Goal: Information Seeking & Learning: Check status

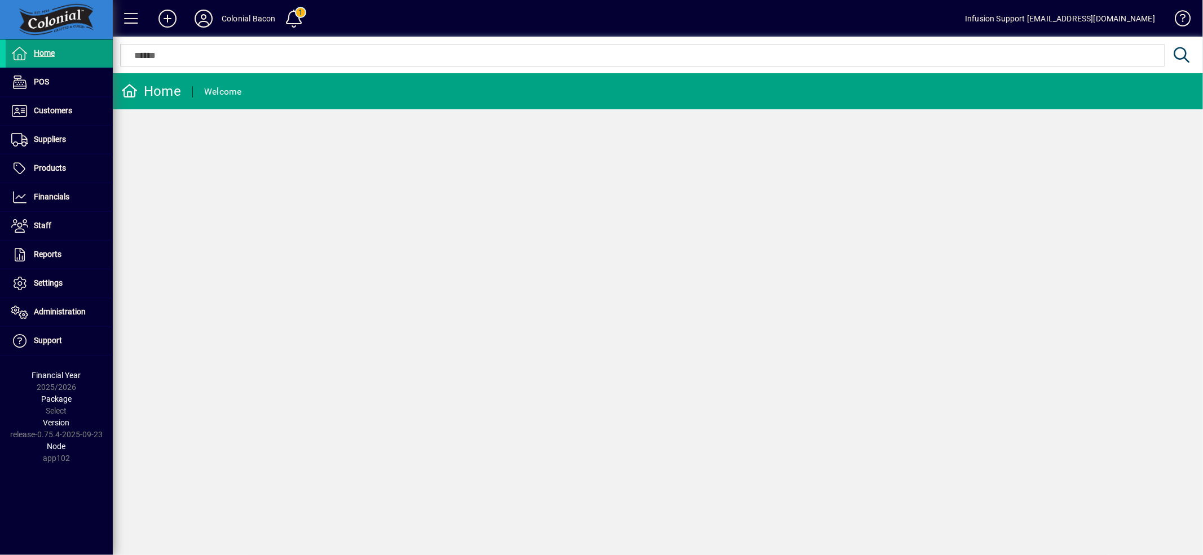
drag, startPoint x: 57, startPoint y: 139, endPoint x: 125, endPoint y: 145, distance: 68.5
click at [57, 139] on span "Suppliers" at bounding box center [50, 139] width 32 height 9
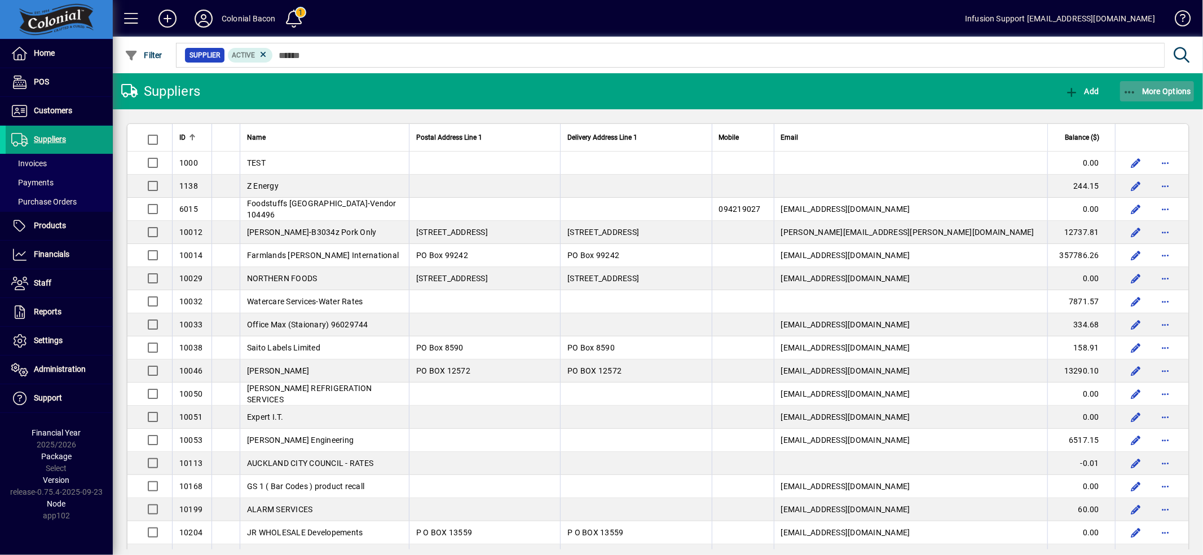
click at [1157, 91] on span "More Options" at bounding box center [1156, 91] width 69 height 9
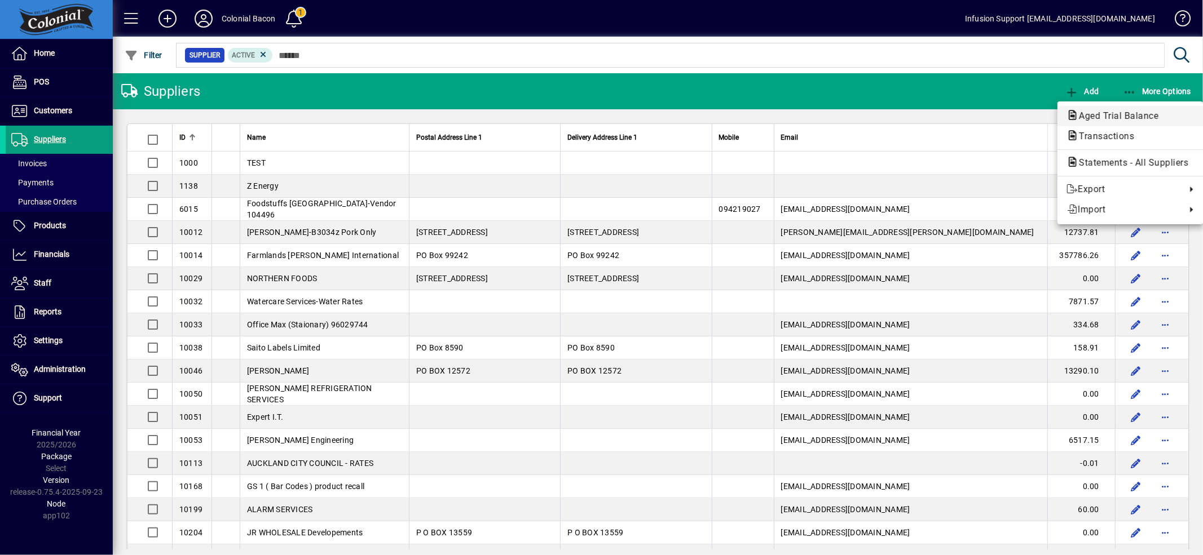
click at [1132, 111] on span "Aged Trial Balance" at bounding box center [1115, 116] width 98 height 11
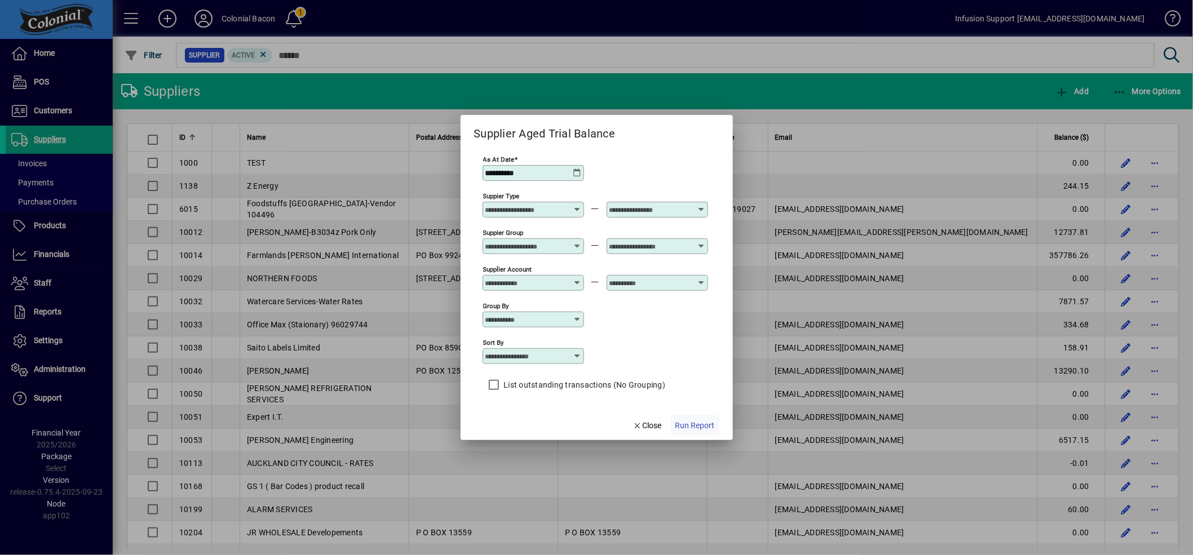
click at [688, 422] on span "Run Report" at bounding box center [694, 426] width 39 height 12
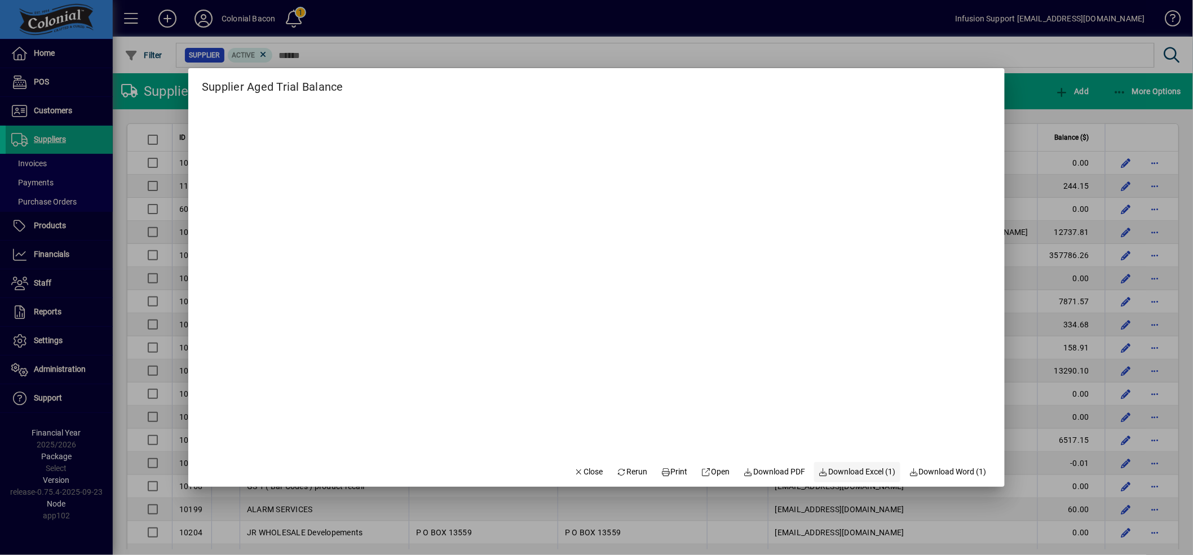
click at [840, 469] on span "Download Excel (1)" at bounding box center [857, 472] width 77 height 12
drag, startPoint x: 582, startPoint y: 466, endPoint x: 611, endPoint y: 457, distance: 30.8
click at [583, 466] on span "Close" at bounding box center [588, 472] width 29 height 12
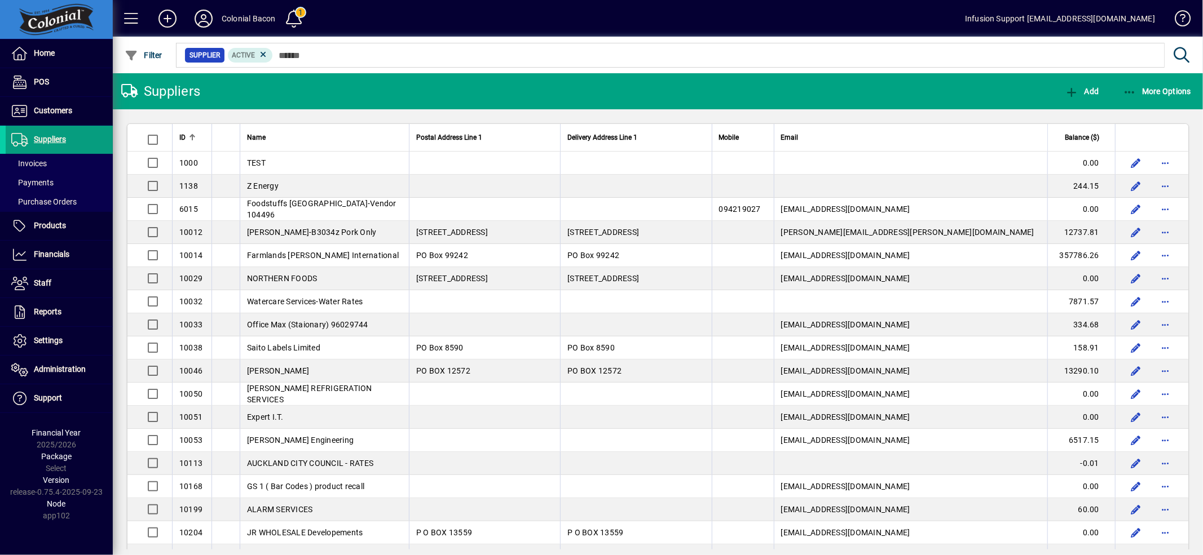
click at [1080, 136] on span "Balance ($)" at bounding box center [1081, 137] width 34 height 12
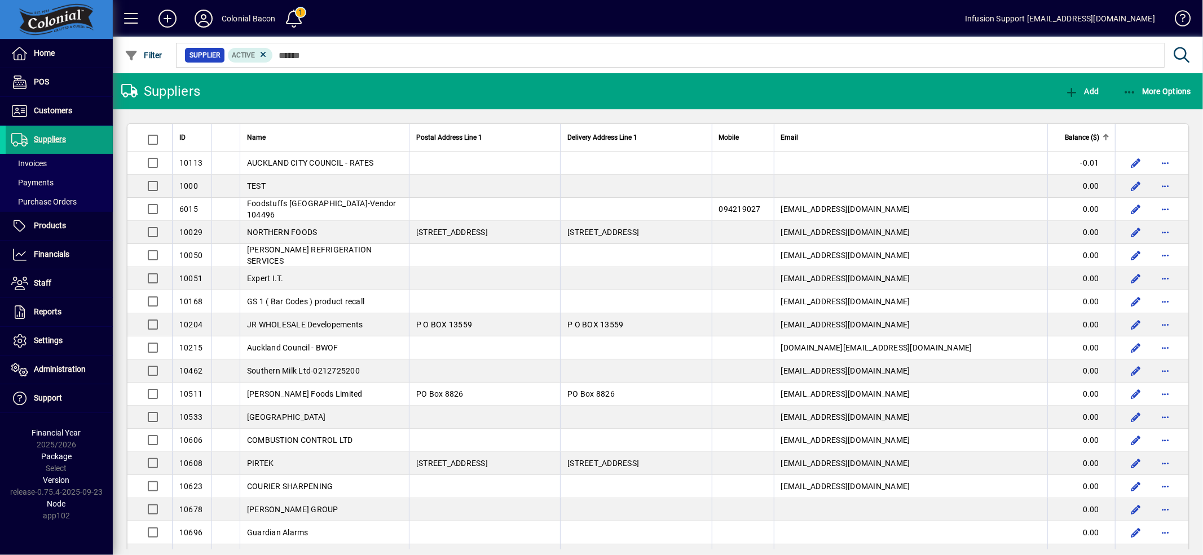
click at [1080, 136] on span "Balance ($)" at bounding box center [1081, 137] width 34 height 12
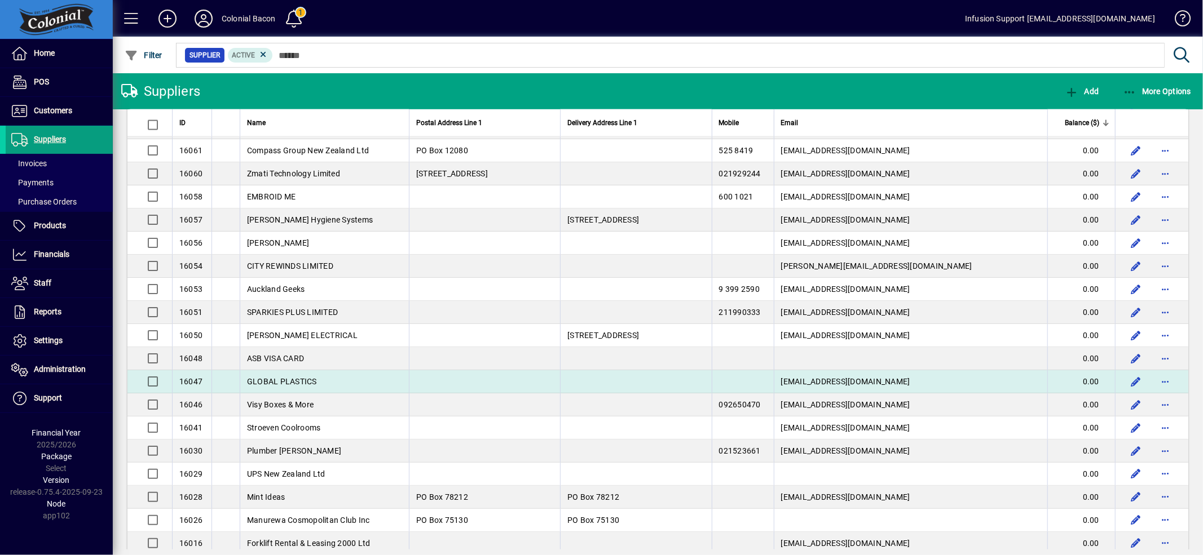
scroll to position [1449, 0]
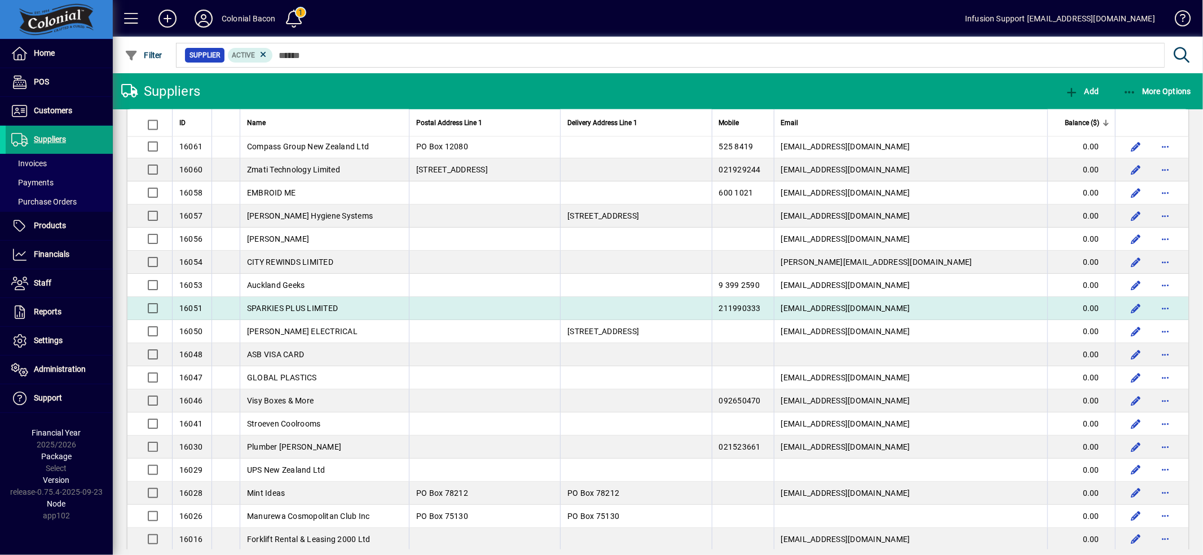
drag, startPoint x: 175, startPoint y: 136, endPoint x: 805, endPoint y: 320, distance: 655.9
copy table "LO Ipsu Dolors Ametcon Adip 9 Elitsedd Eiusmod Temp 3 Incidi Utlab Etdolor ($) …"
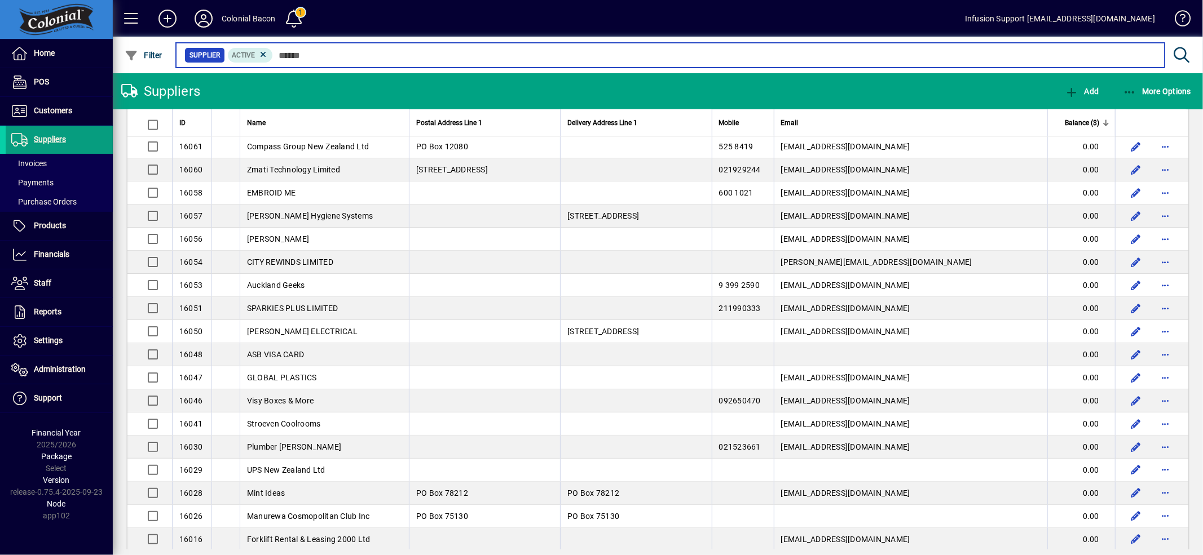
drag, startPoint x: 303, startPoint y: 55, endPoint x: 313, endPoint y: 51, distance: 11.1
click at [303, 55] on input "text" at bounding box center [714, 55] width 882 height 16
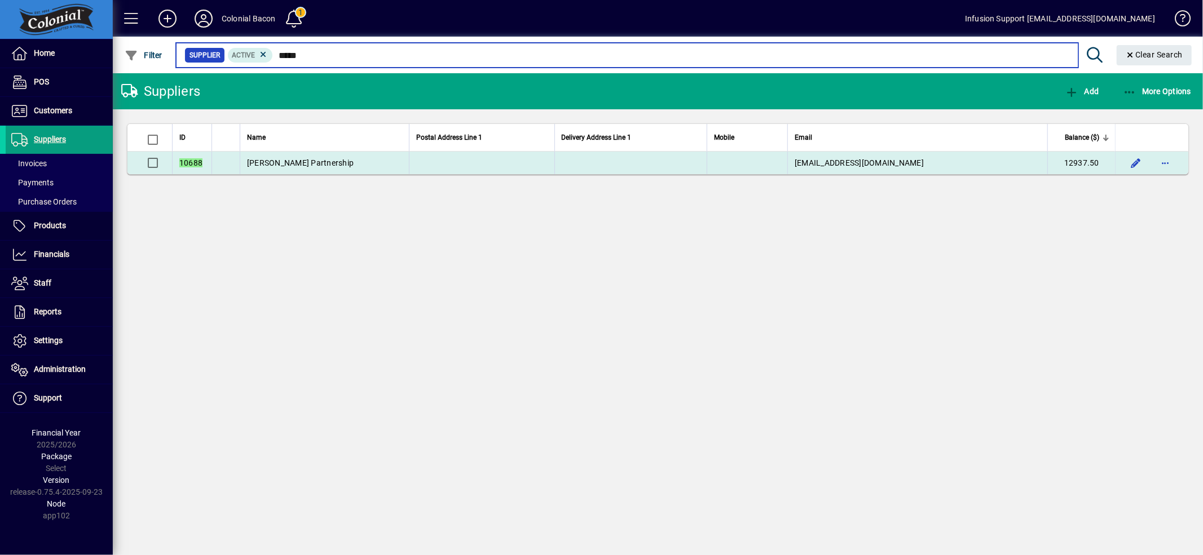
type input "*****"
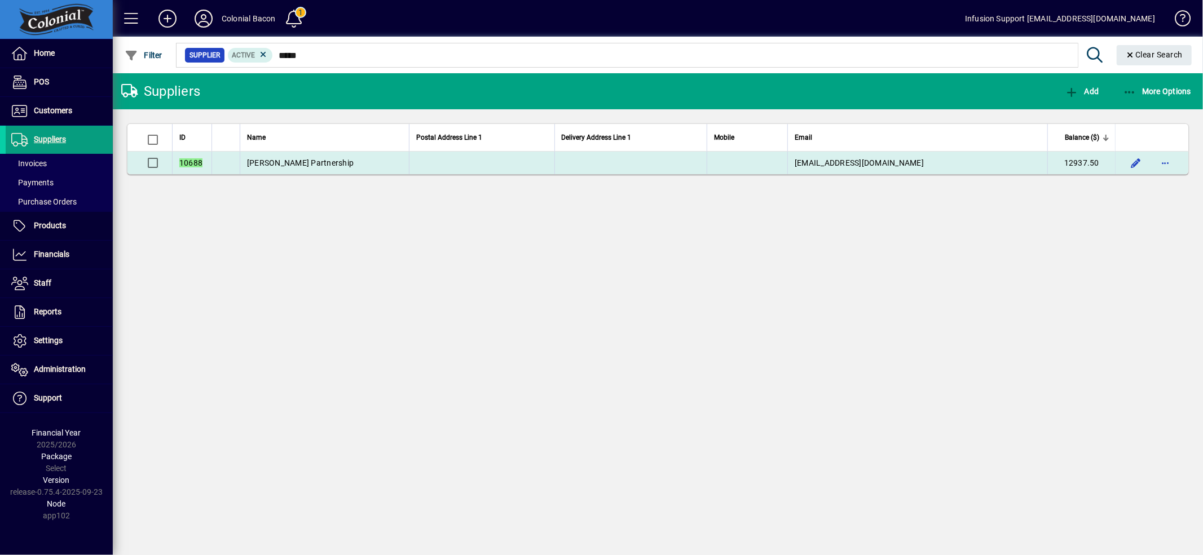
click at [525, 158] on td at bounding box center [481, 163] width 145 height 23
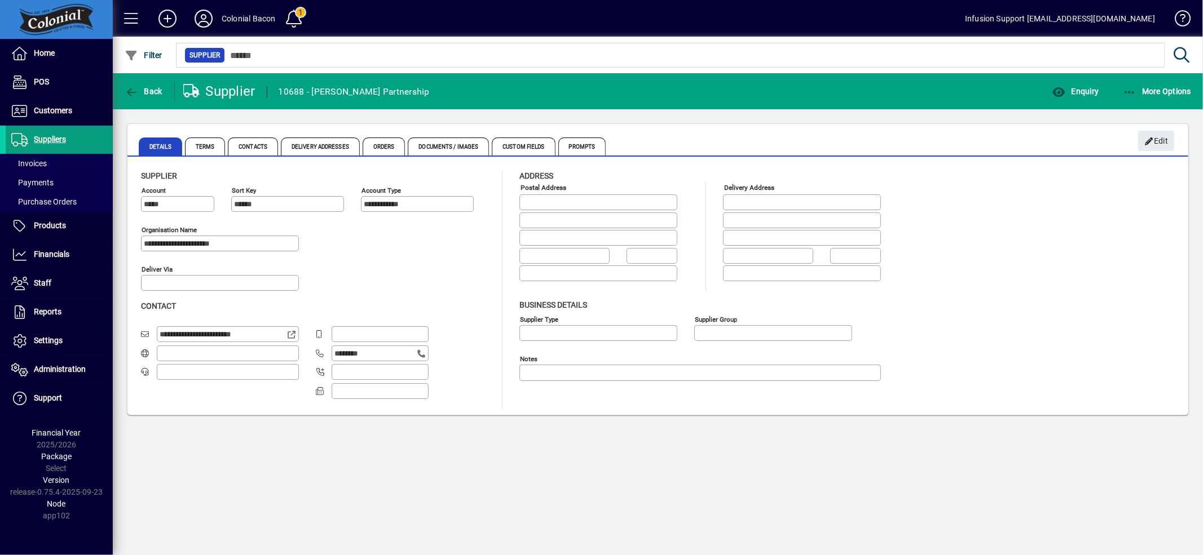
type input "**********"
click at [1166, 139] on span "Edit" at bounding box center [1156, 141] width 24 height 19
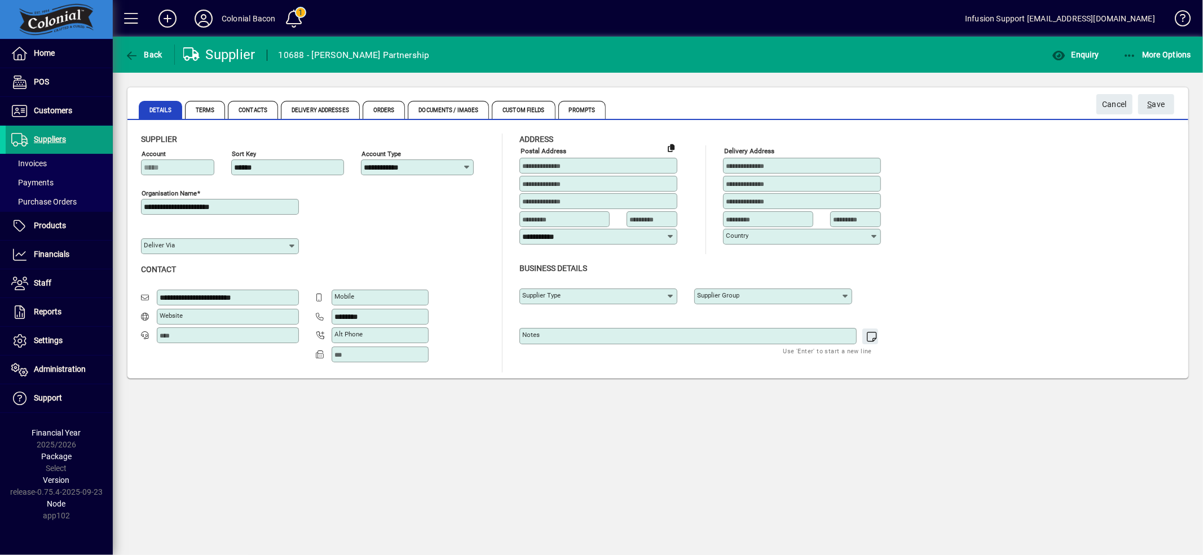
click at [693, 329] on div "Notes" at bounding box center [699, 331] width 361 height 28
type textarea "*"
click at [1169, 102] on span "submit" at bounding box center [1156, 104] width 36 height 27
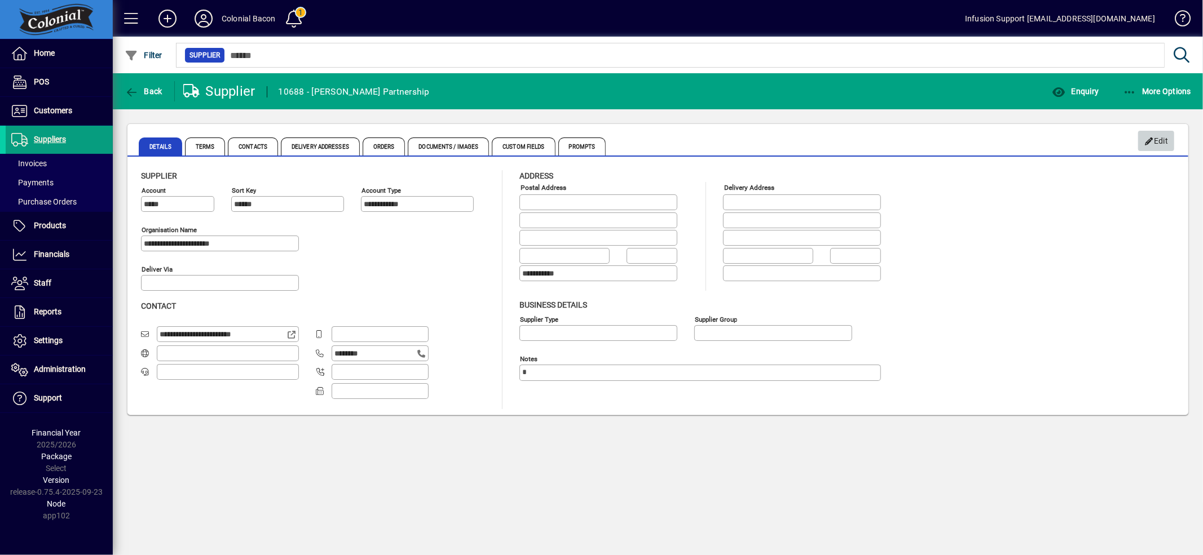
drag, startPoint x: 1159, startPoint y: 135, endPoint x: 878, endPoint y: 211, distance: 290.9
click at [1157, 138] on span "Edit" at bounding box center [1156, 141] width 24 height 19
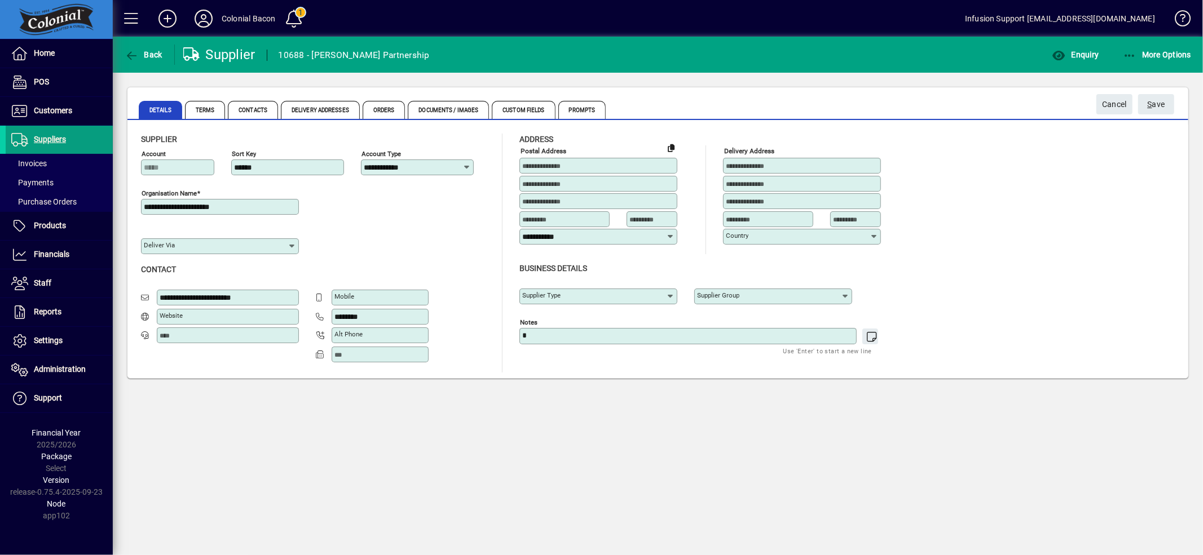
drag, startPoint x: 626, startPoint y: 343, endPoint x: 621, endPoint y: 338, distance: 6.4
click at [625, 343] on div "Notes *" at bounding box center [687, 336] width 337 height 16
click at [615, 334] on textarea "*" at bounding box center [689, 337] width 334 height 10
click at [1150, 100] on span "S" at bounding box center [1149, 104] width 5 height 9
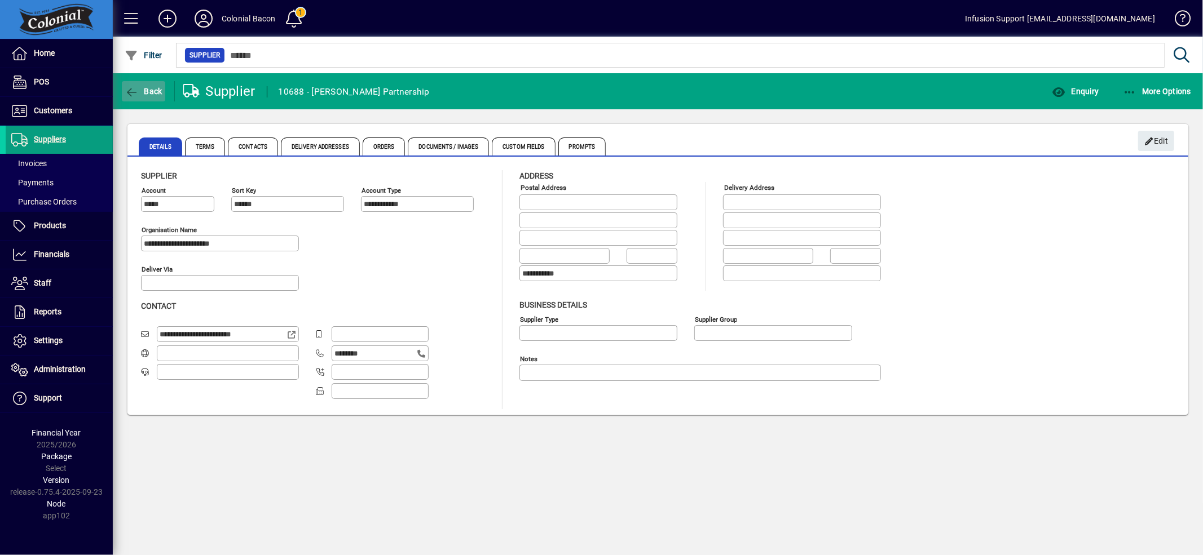
click at [142, 85] on span "button" at bounding box center [143, 91] width 43 height 27
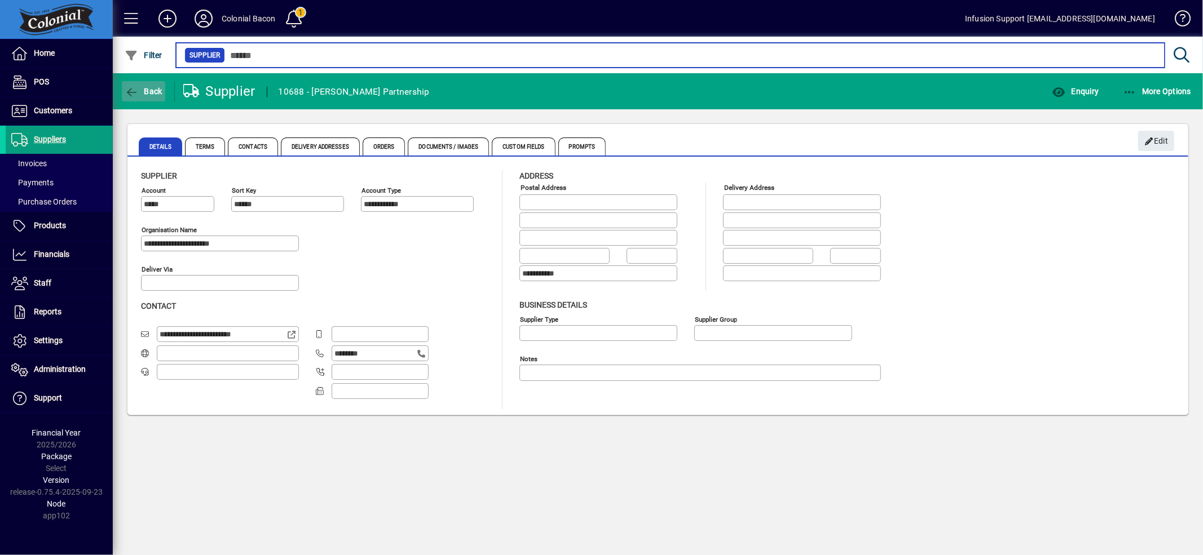
type input "*****"
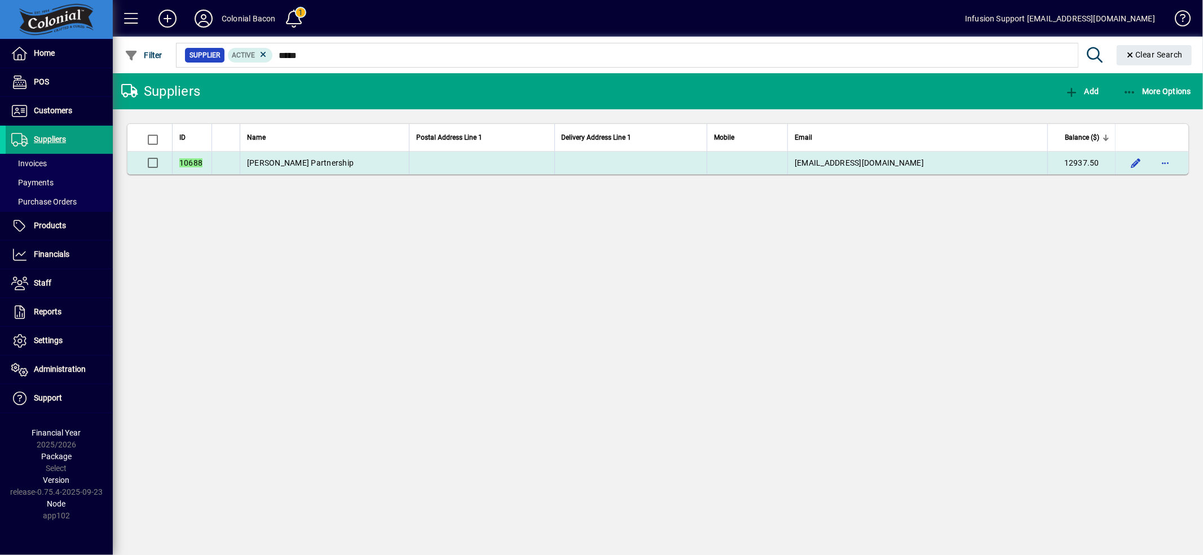
click at [545, 164] on td at bounding box center [481, 163] width 145 height 23
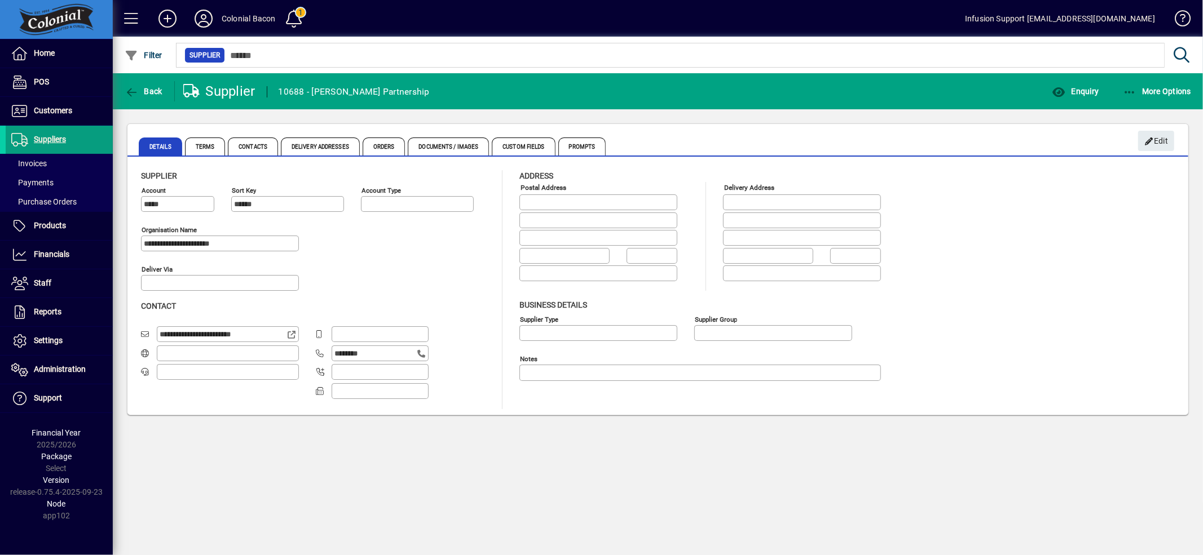
type input "**********"
click at [1055, 91] on icon "button" at bounding box center [1058, 92] width 14 height 11
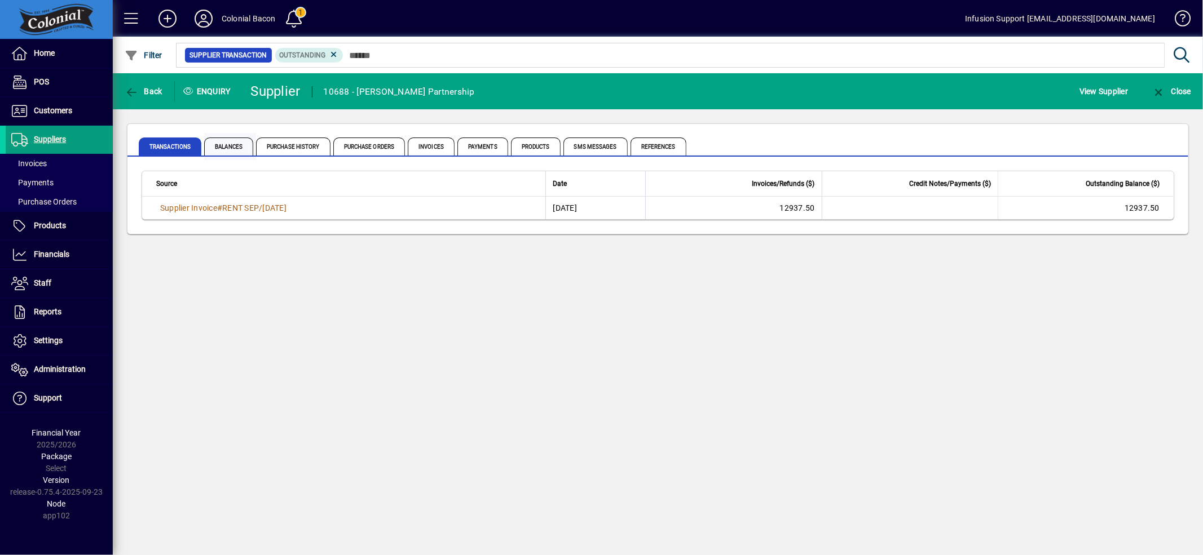
click at [216, 144] on span "Balances" at bounding box center [228, 147] width 49 height 18
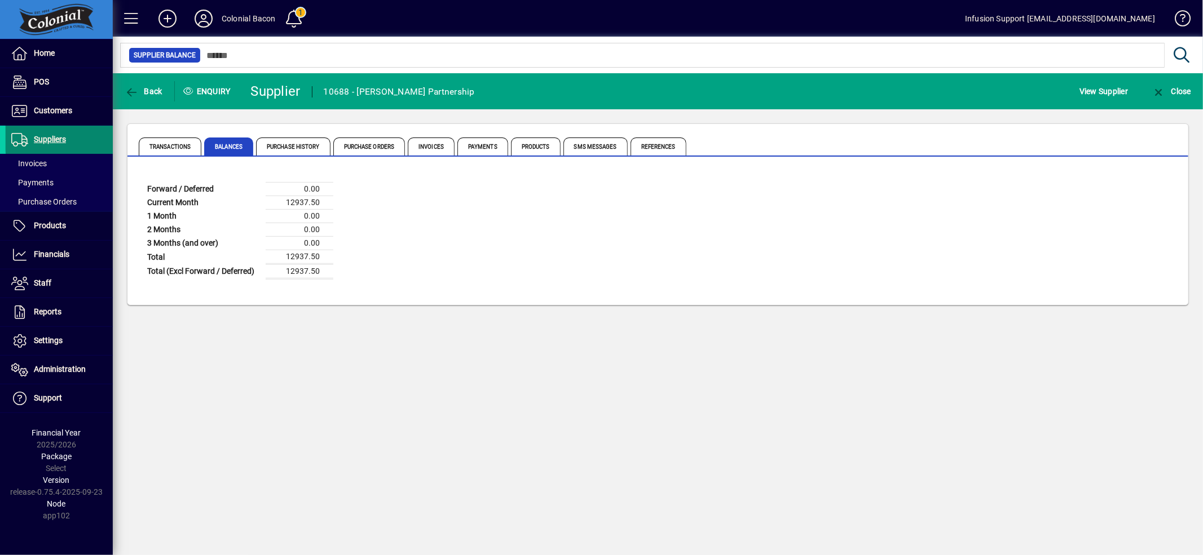
drag, startPoint x: 87, startPoint y: 137, endPoint x: 111, endPoint y: 130, distance: 24.2
click at [87, 137] on span at bounding box center [59, 139] width 107 height 27
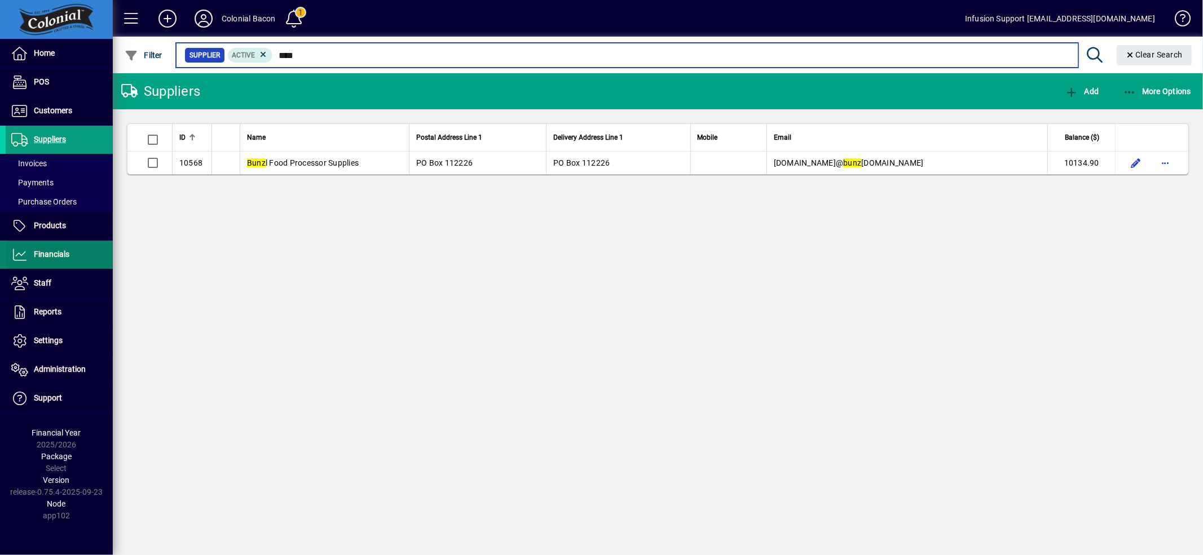
type input "****"
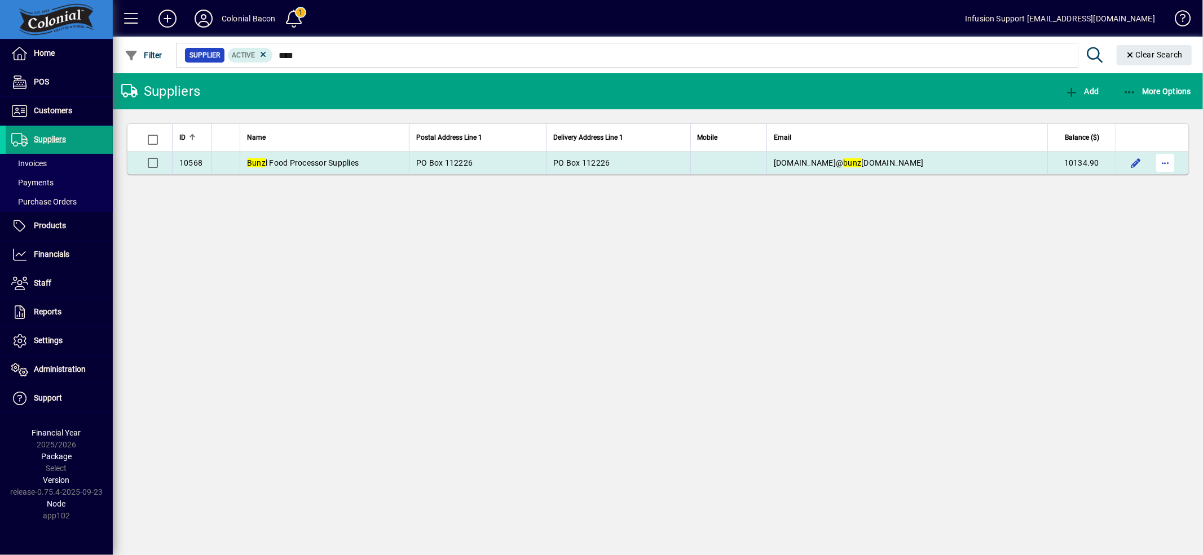
click at [1165, 159] on span "button" at bounding box center [1164, 162] width 27 height 27
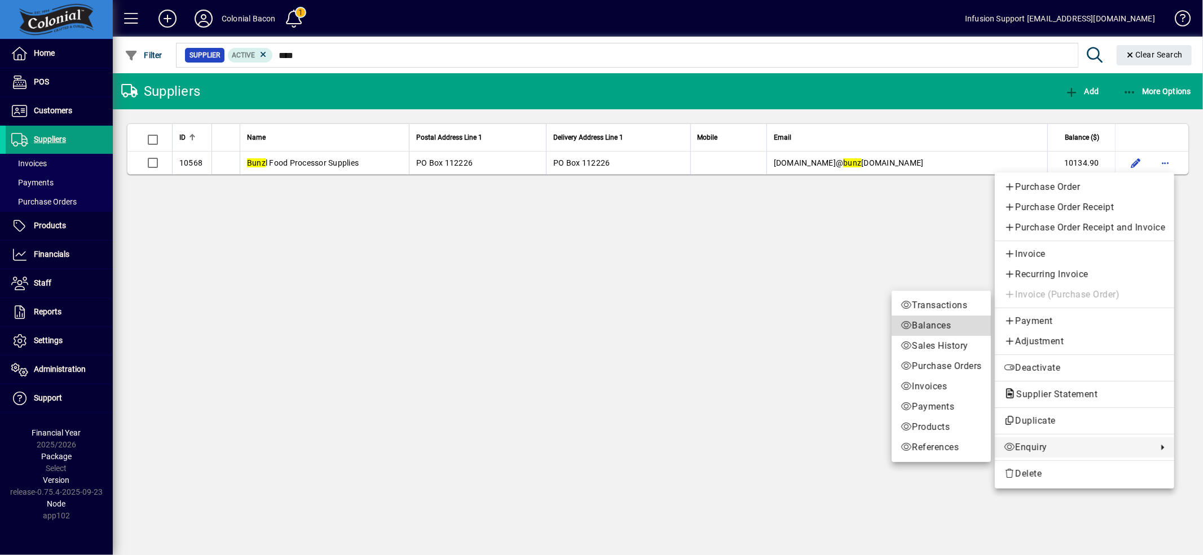
click at [931, 320] on span "Balances" at bounding box center [940, 326] width 81 height 14
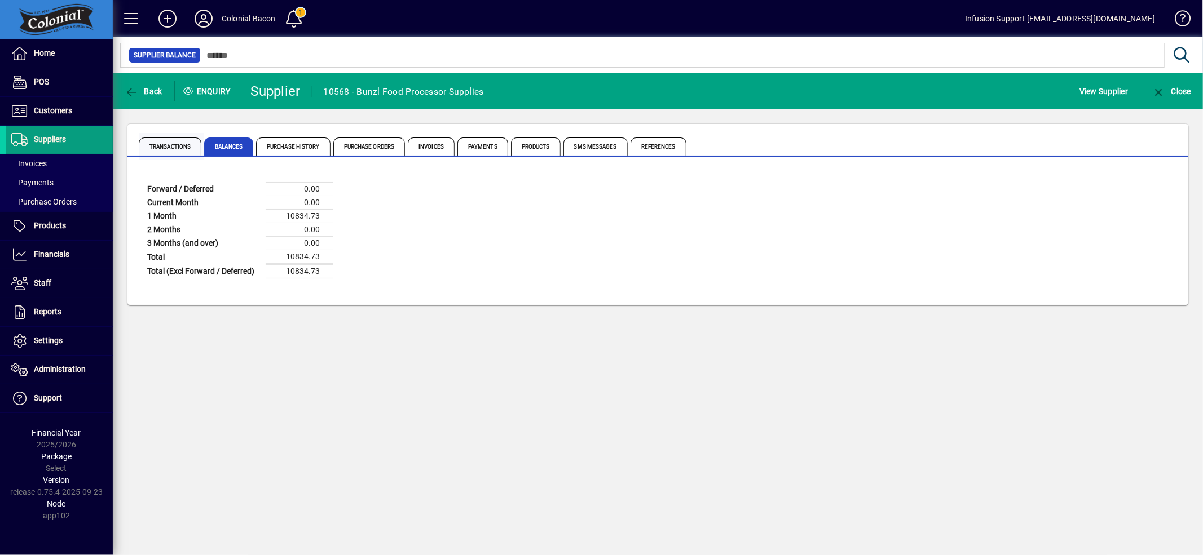
click at [188, 149] on span "Transactions" at bounding box center [170, 147] width 63 height 18
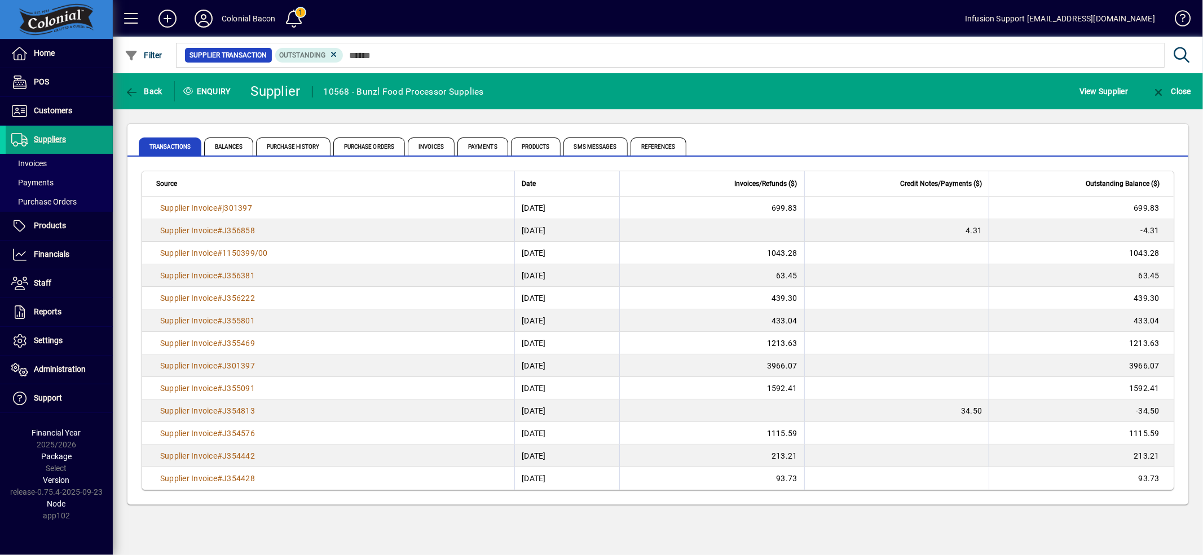
click at [165, 91] on div "Back" at bounding box center [144, 91] width 62 height 20
click at [156, 89] on span "Back" at bounding box center [144, 91] width 38 height 9
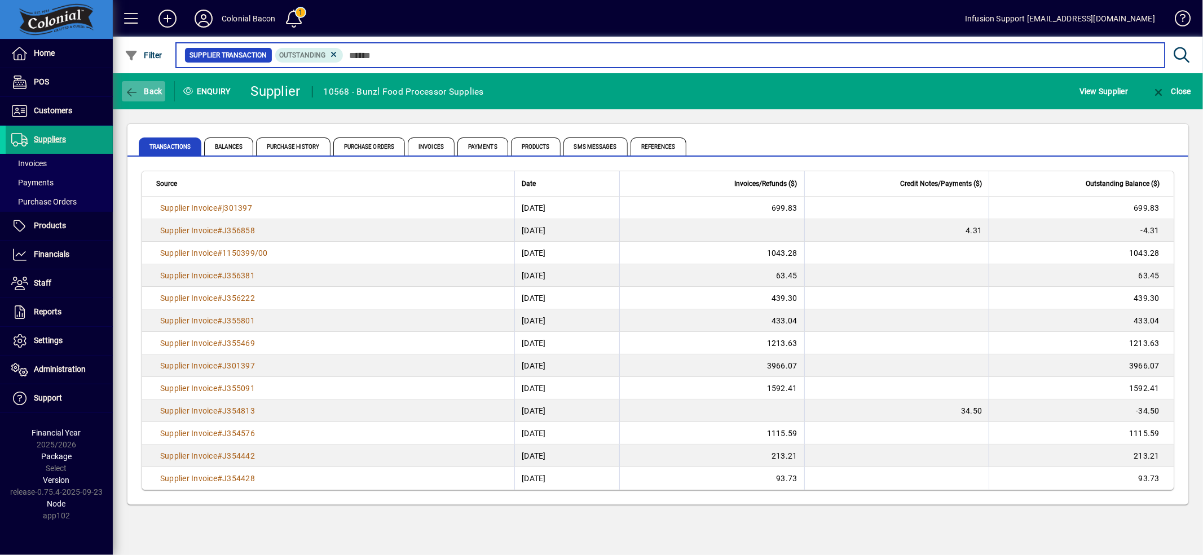
type input "****"
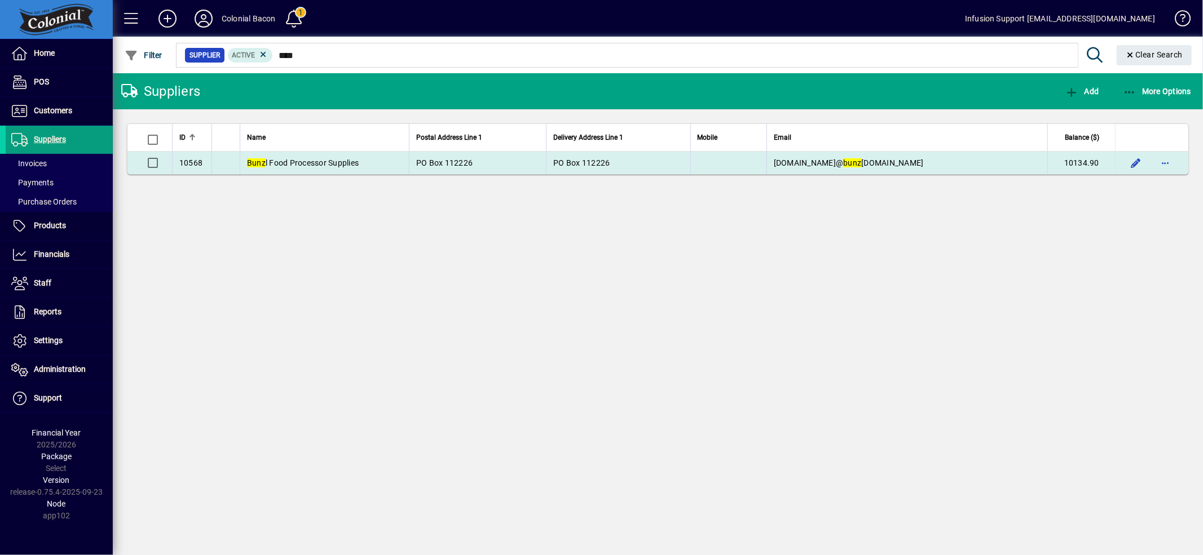
click at [458, 158] on span "PO Box 112226" at bounding box center [444, 162] width 56 height 9
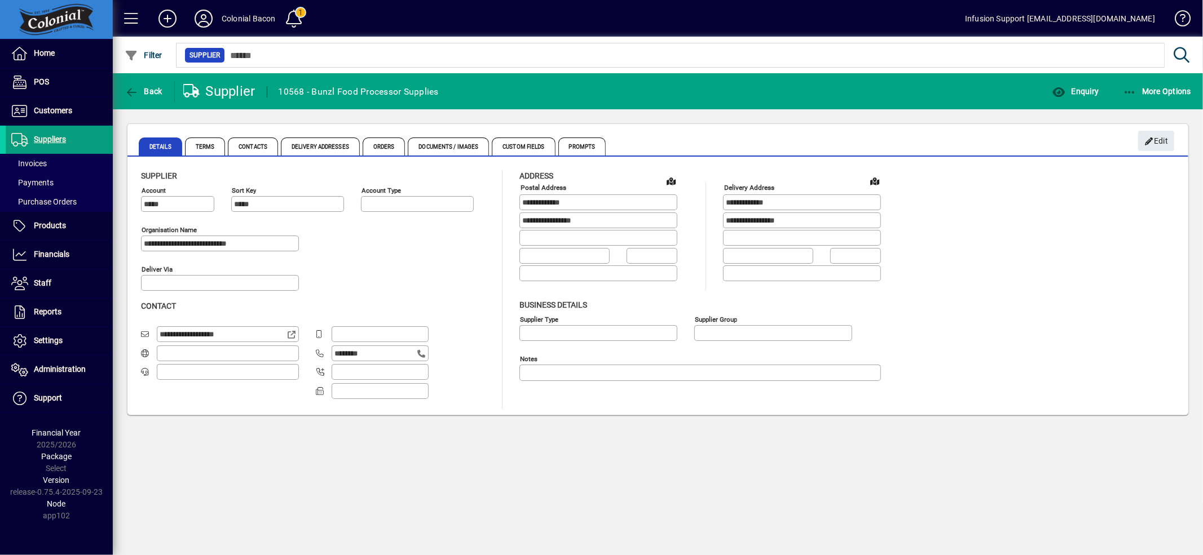
type input "**********"
click at [1155, 136] on span "Edit" at bounding box center [1156, 141] width 24 height 19
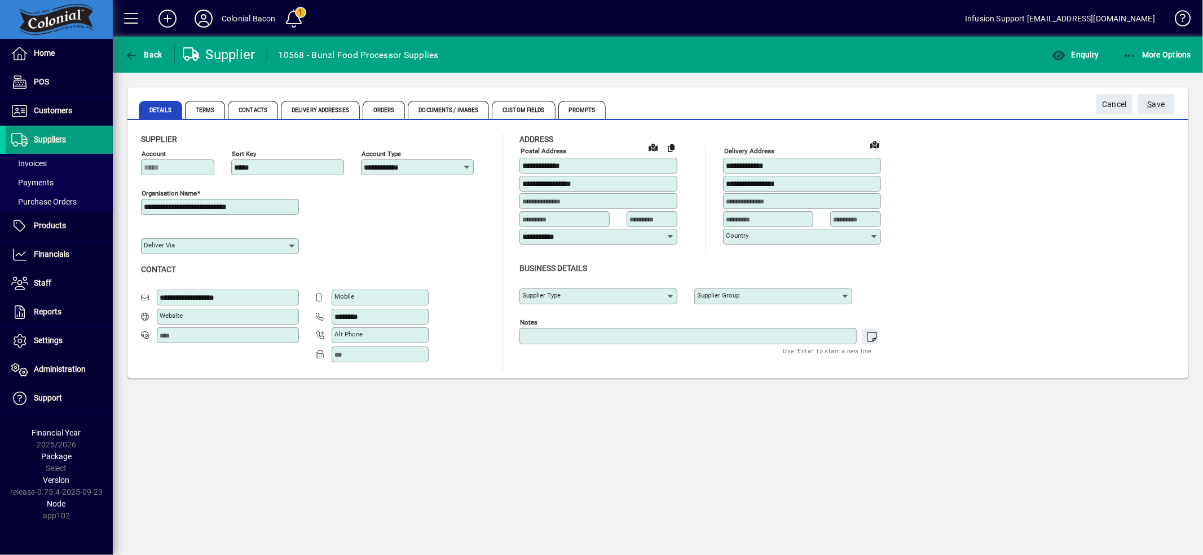
click at [581, 341] on textarea "Notes" at bounding box center [689, 337] width 334 height 10
type textarea "*"
click at [1156, 105] on span "S ave" at bounding box center [1155, 104] width 17 height 19
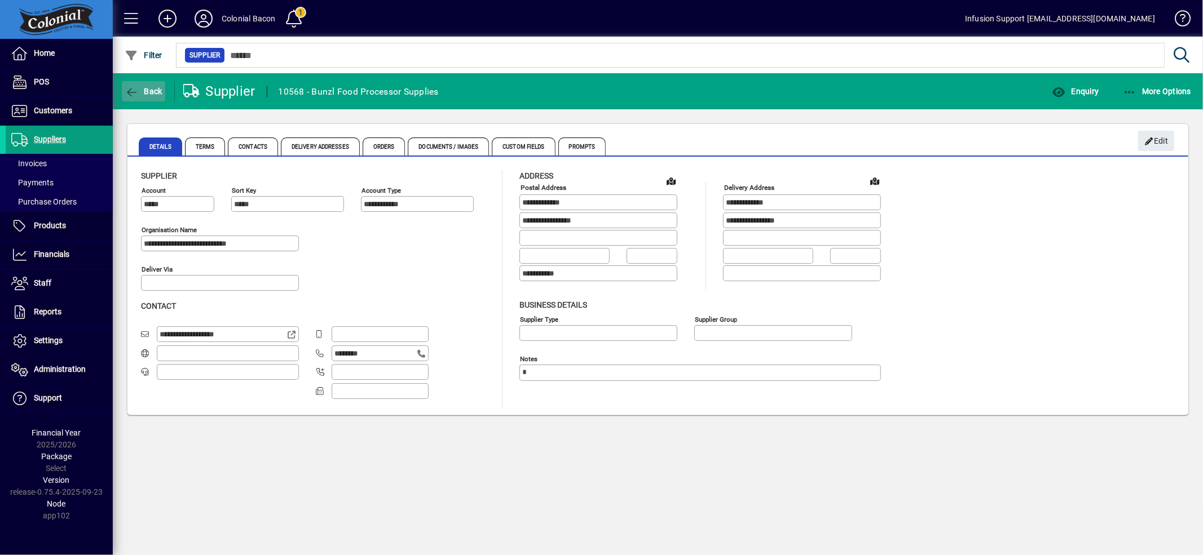
click at [131, 80] on span "button" at bounding box center [143, 91] width 43 height 27
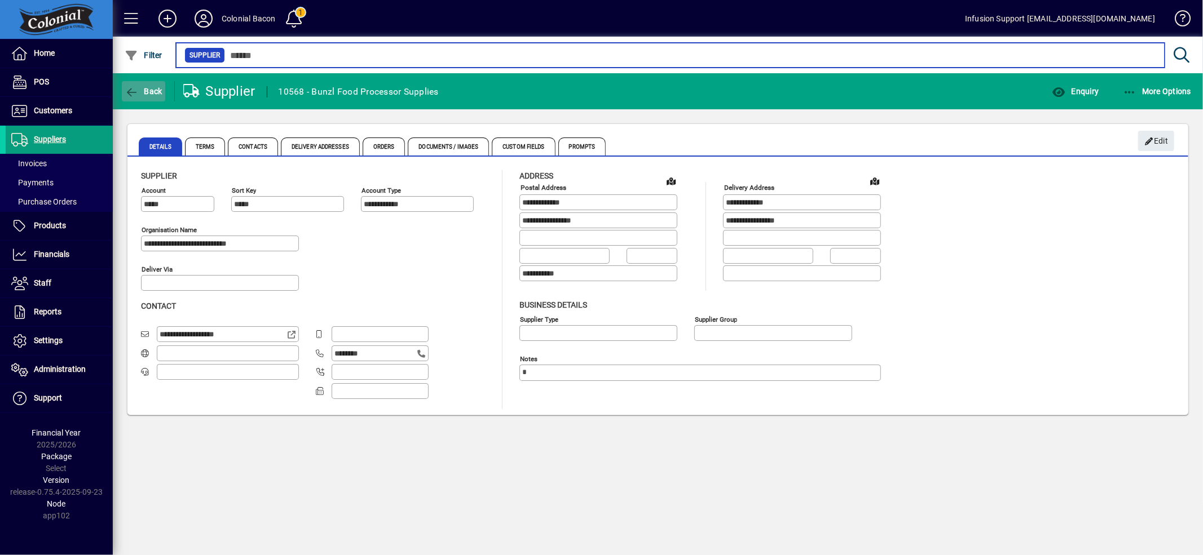
type input "****"
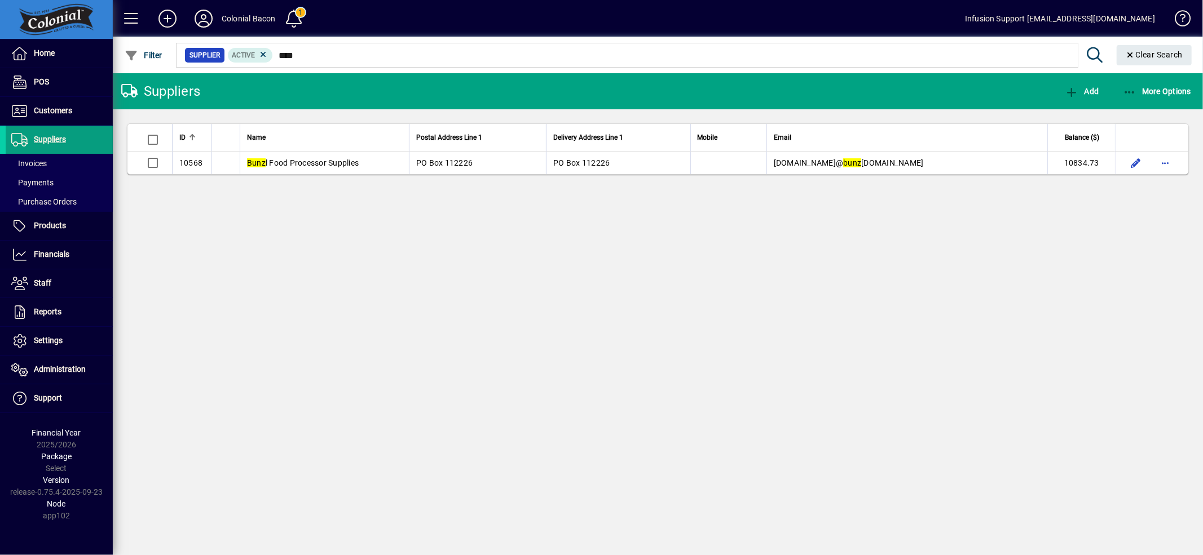
drag, startPoint x: 993, startPoint y: 170, endPoint x: 998, endPoint y: 161, distance: 10.8
click at [993, 168] on td "[DOMAIN_NAME]@ bunz [DOMAIN_NAME]" at bounding box center [906, 163] width 281 height 23
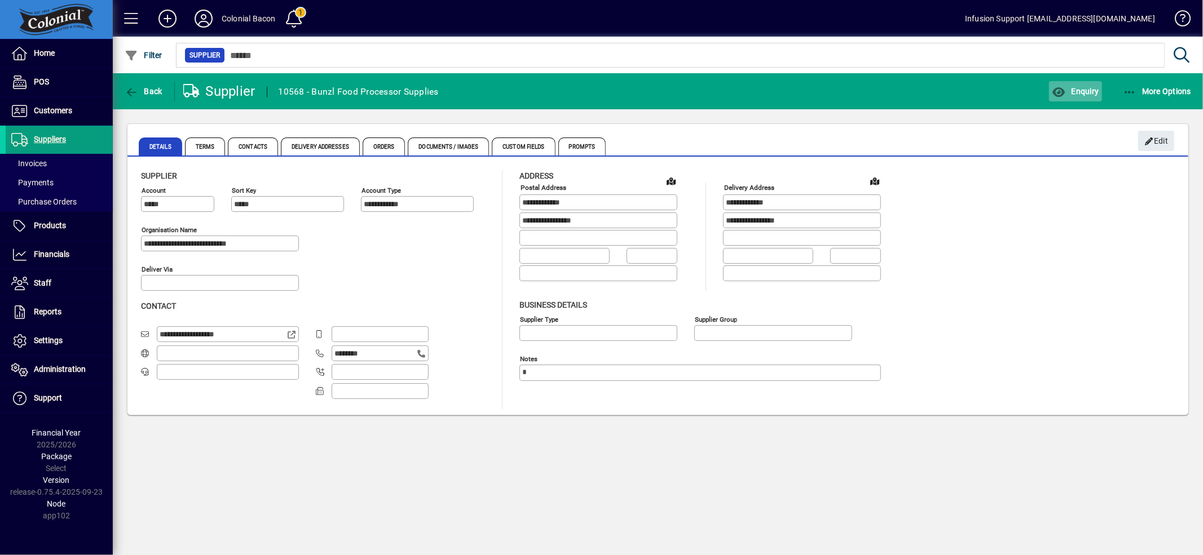
type input "**********"
click at [1073, 96] on span "button" at bounding box center [1075, 91] width 52 height 27
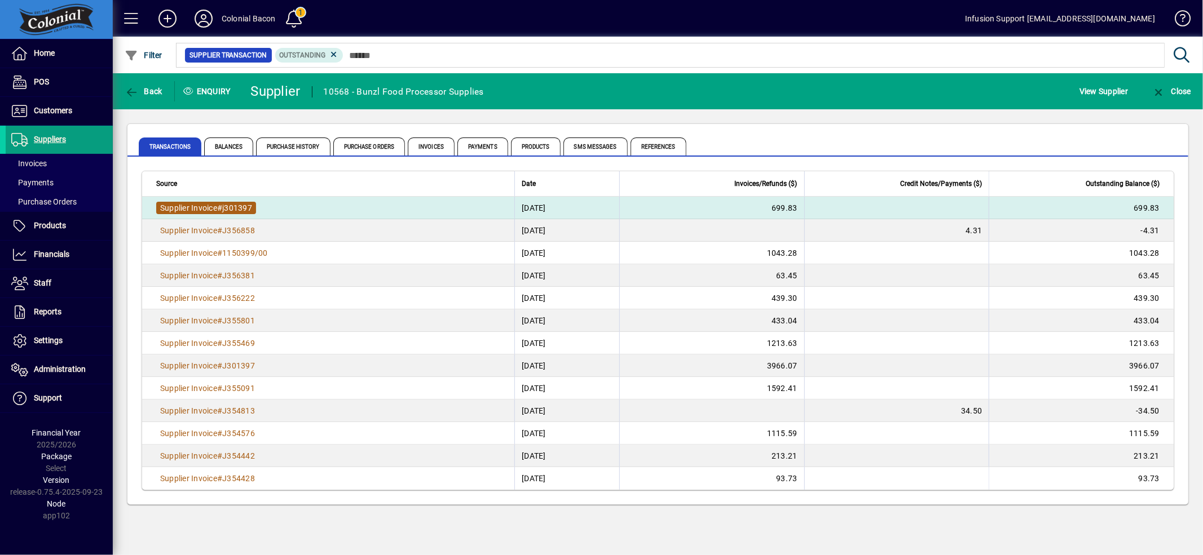
click at [200, 204] on span "Supplier Invoice" at bounding box center [188, 208] width 57 height 9
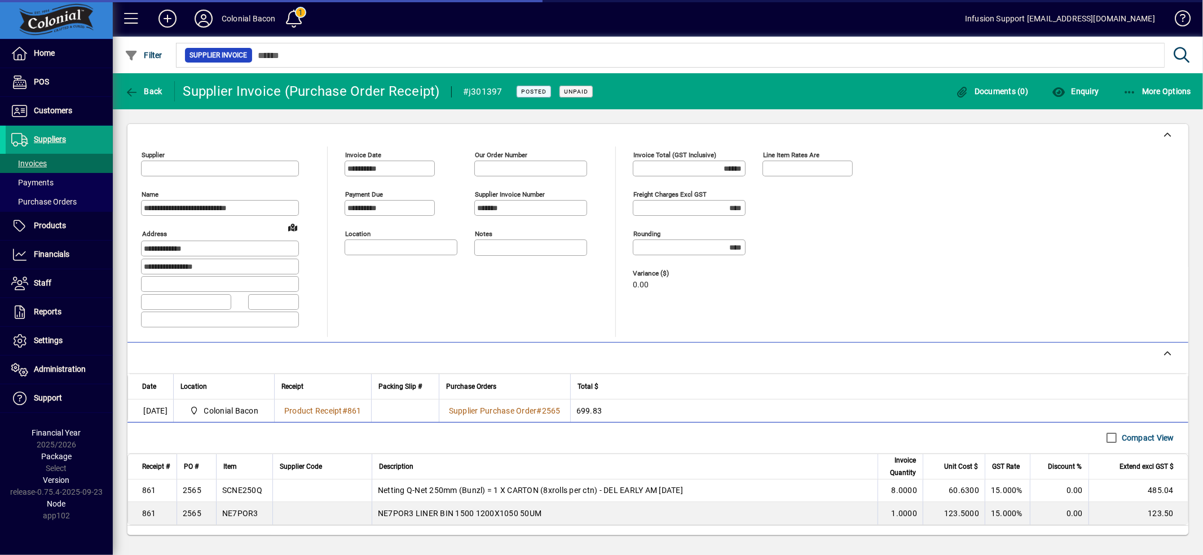
type input "**********"
click at [1066, 85] on span "button" at bounding box center [1075, 91] width 52 height 27
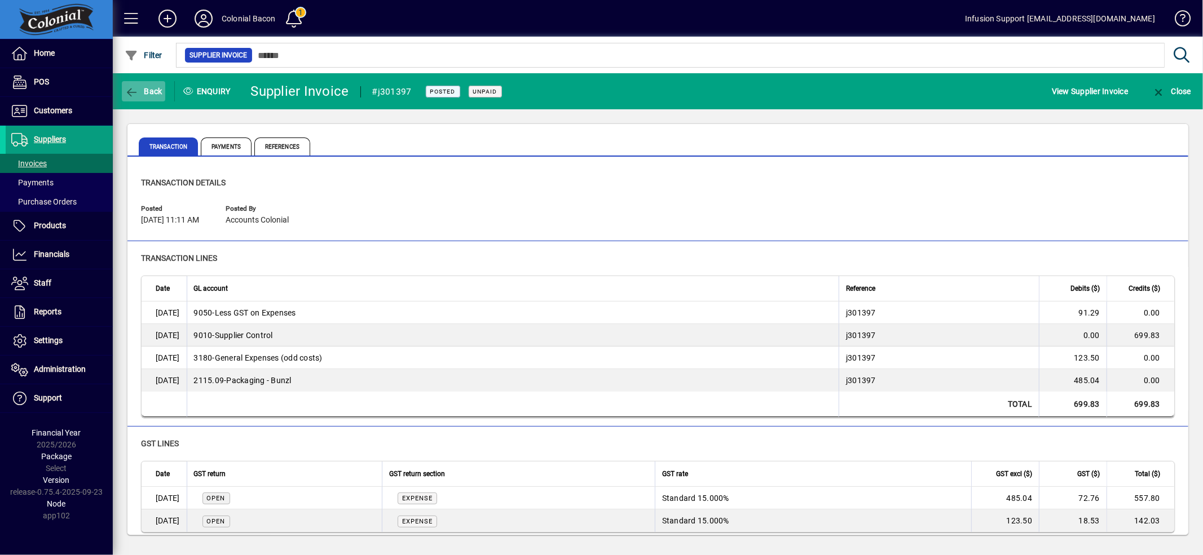
click at [141, 94] on span "Back" at bounding box center [144, 91] width 38 height 9
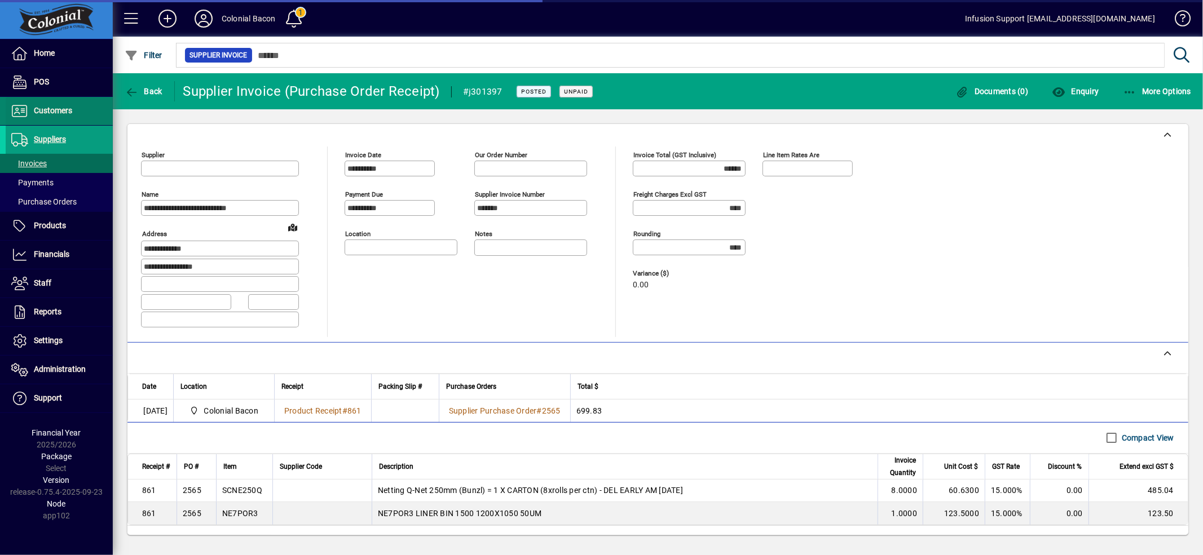
type input "**********"
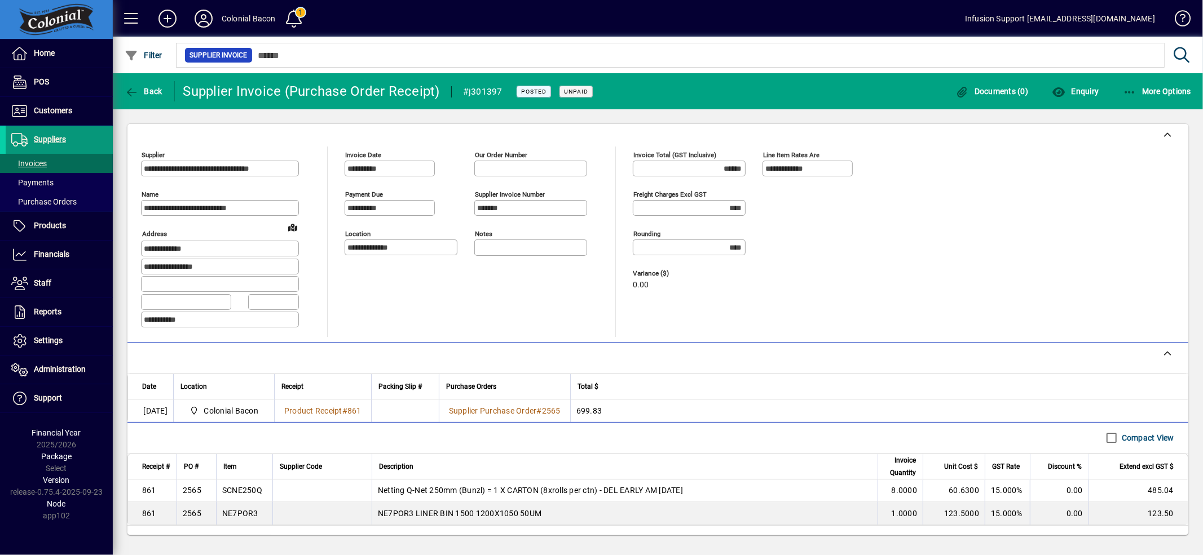
click at [65, 136] on span "Suppliers" at bounding box center [50, 139] width 32 height 9
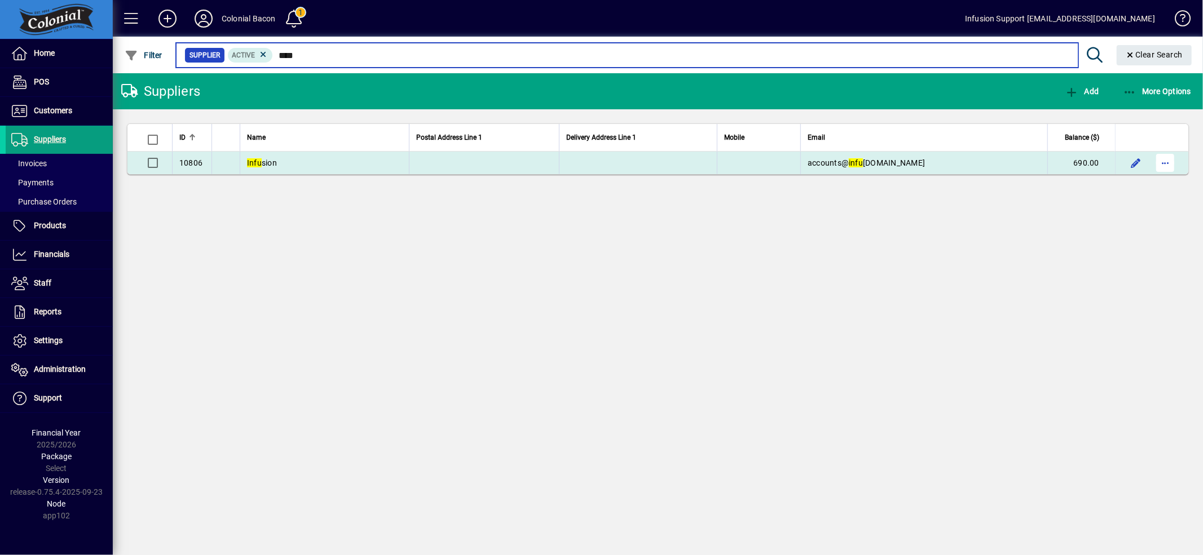
type input "****"
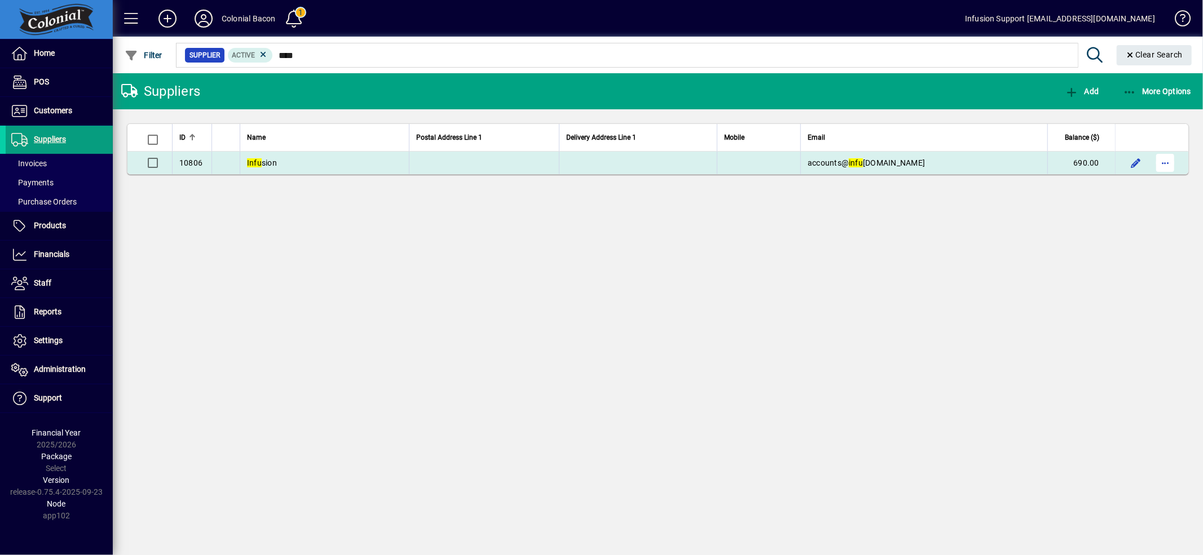
click at [1163, 158] on span "button" at bounding box center [1164, 162] width 27 height 27
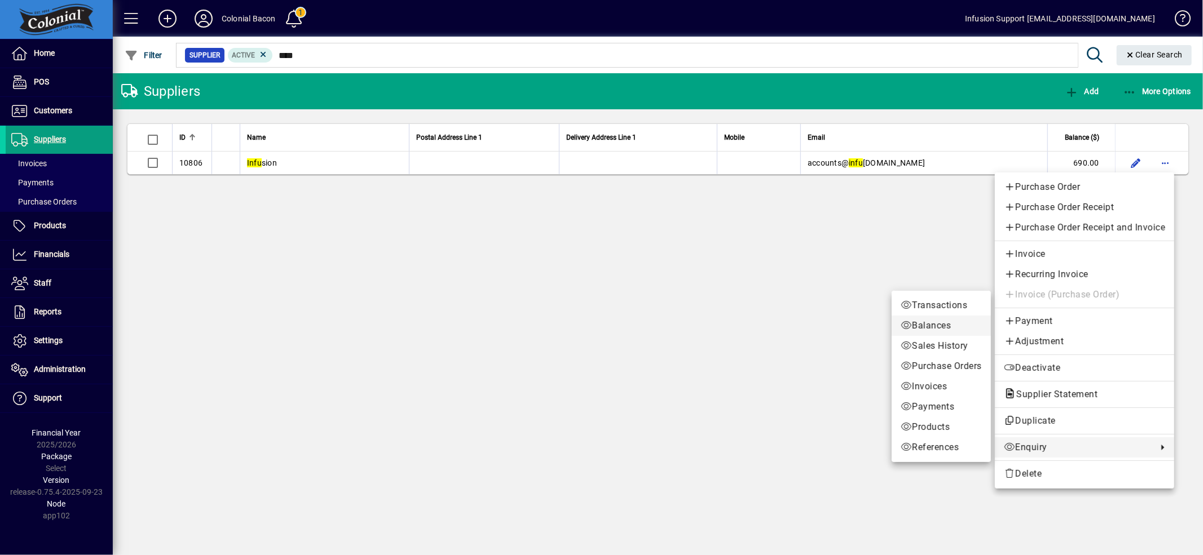
click at [926, 317] on link "Balances" at bounding box center [940, 326] width 99 height 20
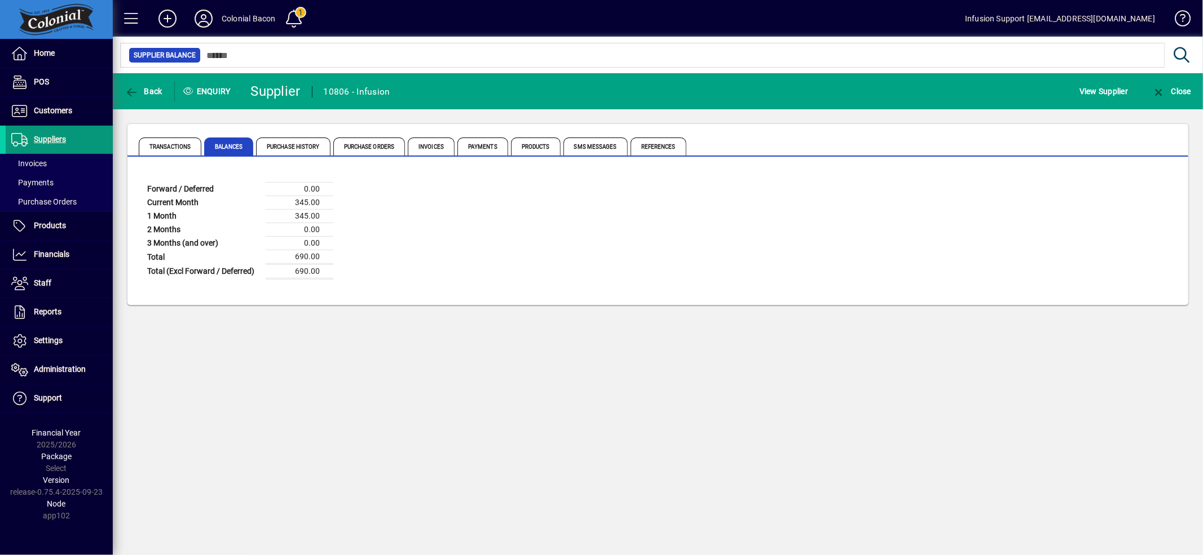
drag, startPoint x: 69, startPoint y: 140, endPoint x: 109, endPoint y: 129, distance: 41.6
click at [70, 139] on span at bounding box center [59, 139] width 107 height 27
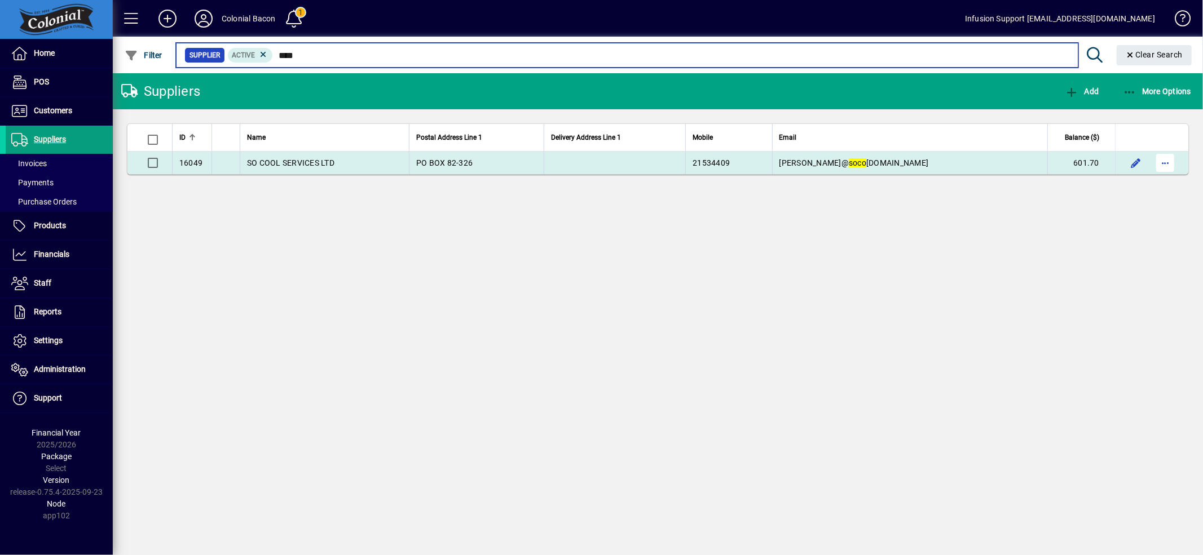
type input "****"
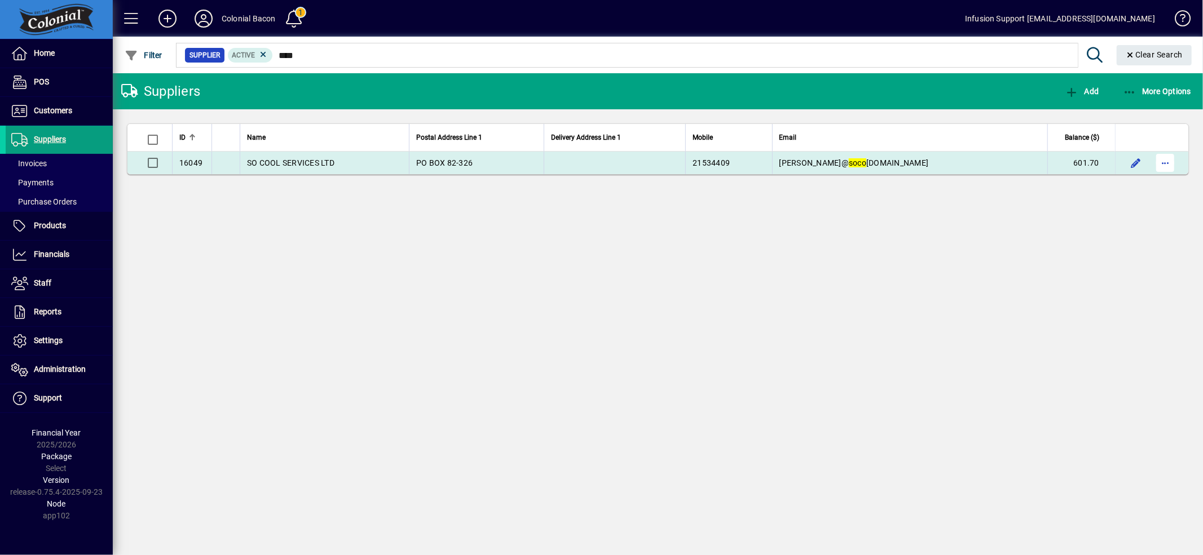
click at [1168, 160] on span "button" at bounding box center [1164, 162] width 27 height 27
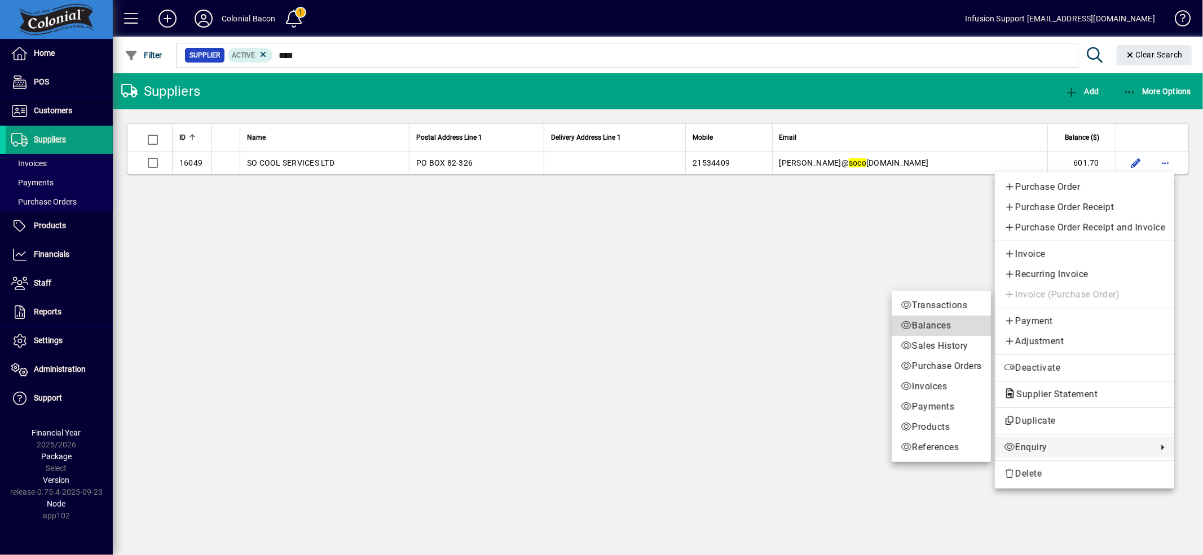
click at [927, 320] on span "Balances" at bounding box center [940, 326] width 81 height 14
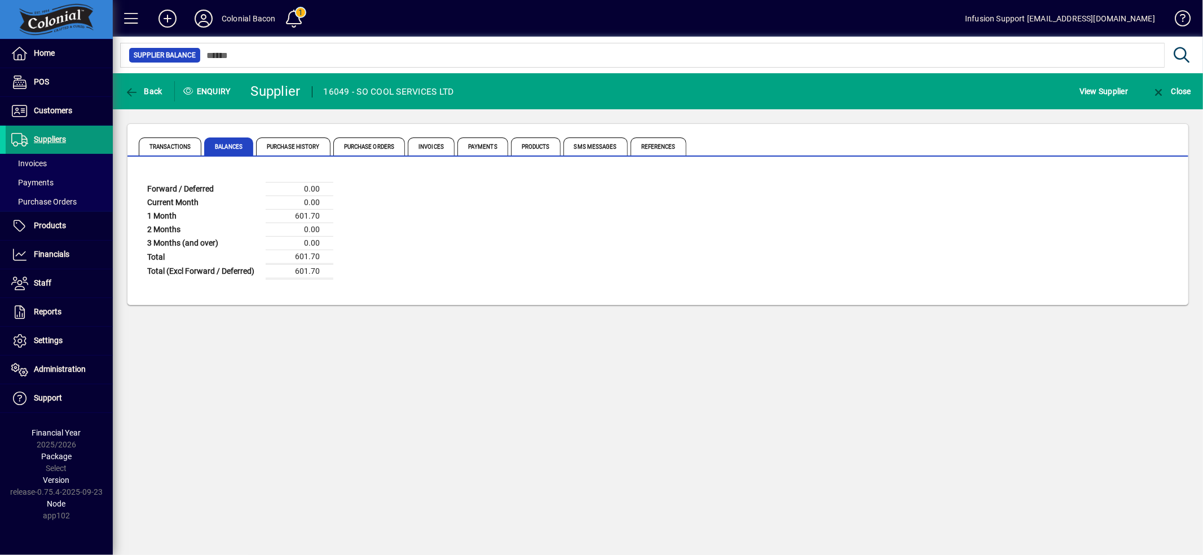
drag, startPoint x: 42, startPoint y: 134, endPoint x: 47, endPoint y: 131, distance: 6.1
click at [42, 135] on span "Suppliers" at bounding box center [50, 139] width 32 height 9
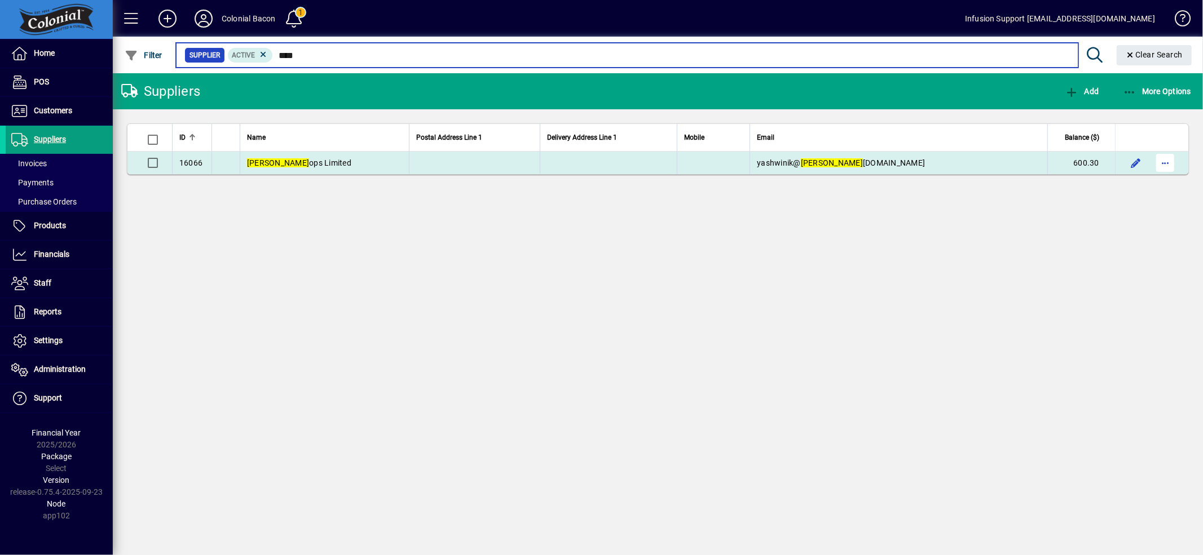
type input "****"
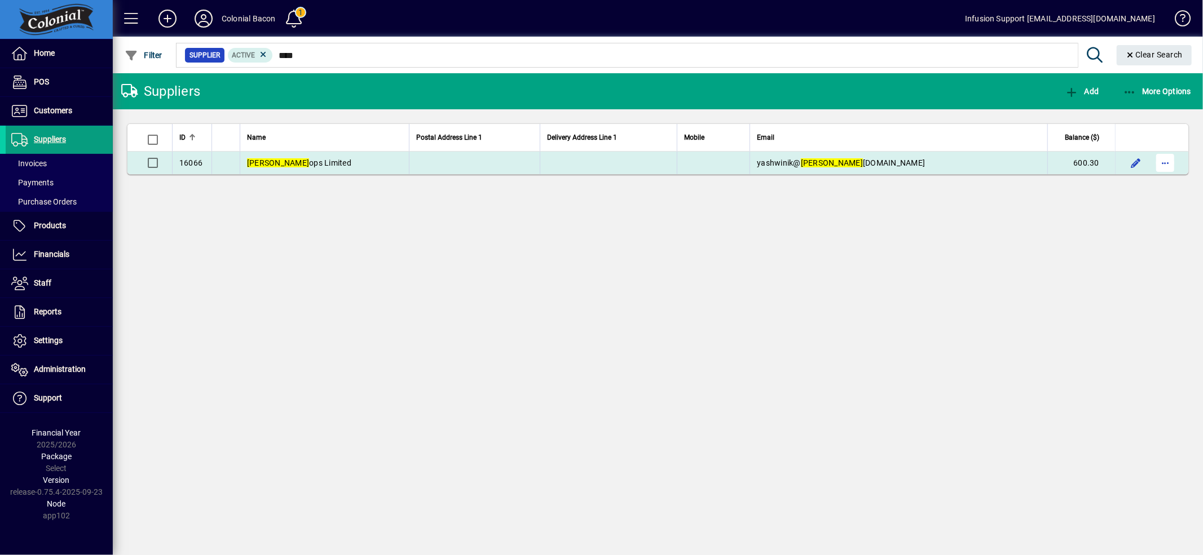
click at [1162, 159] on span "button" at bounding box center [1164, 162] width 27 height 27
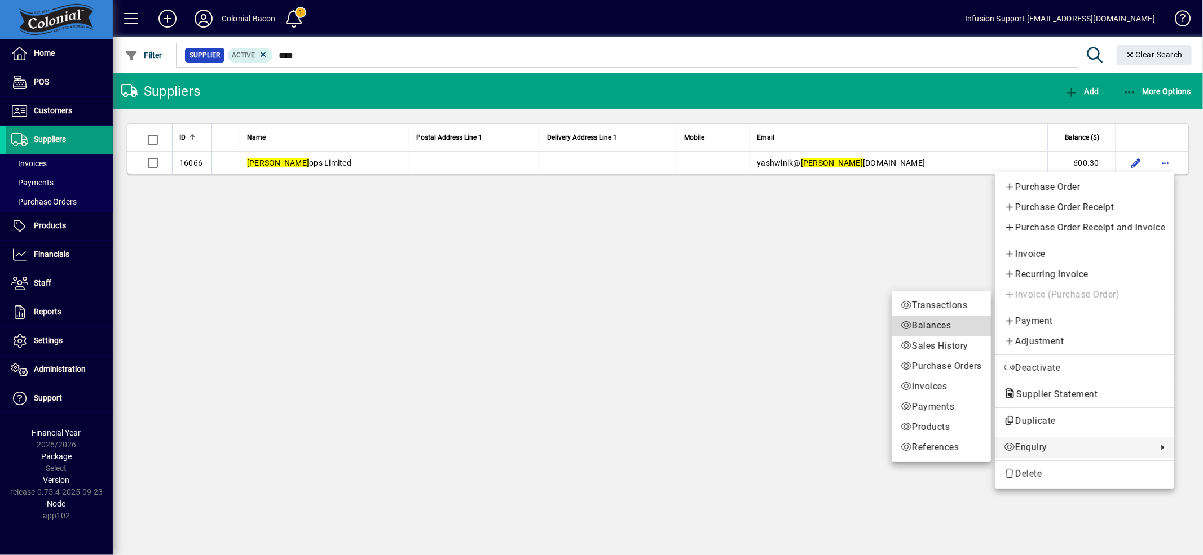
click at [921, 319] on link "Balances" at bounding box center [940, 326] width 99 height 20
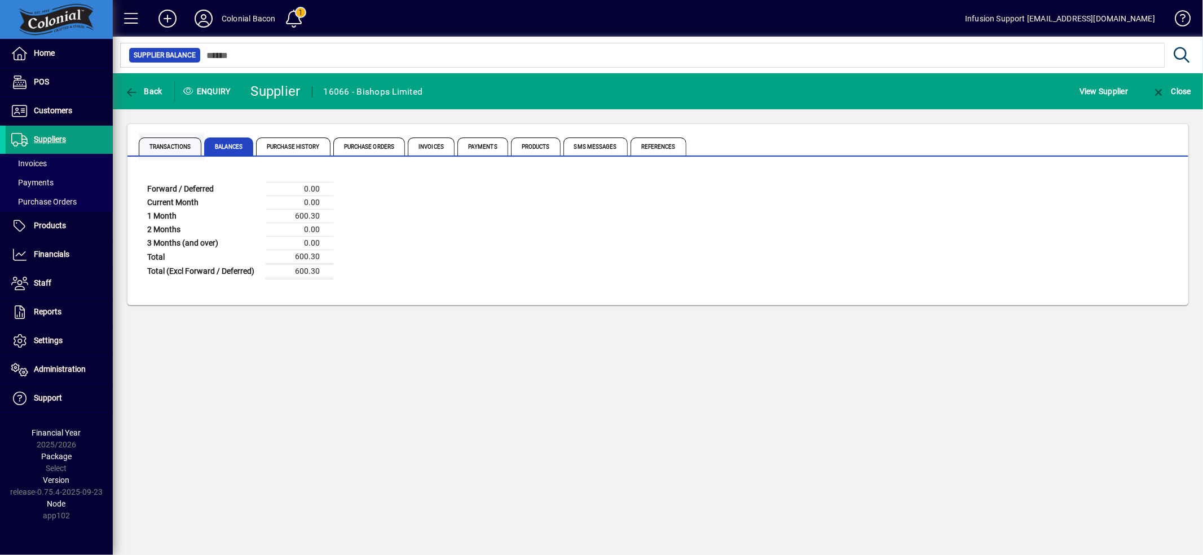
click at [192, 150] on span "Transactions" at bounding box center [170, 147] width 63 height 18
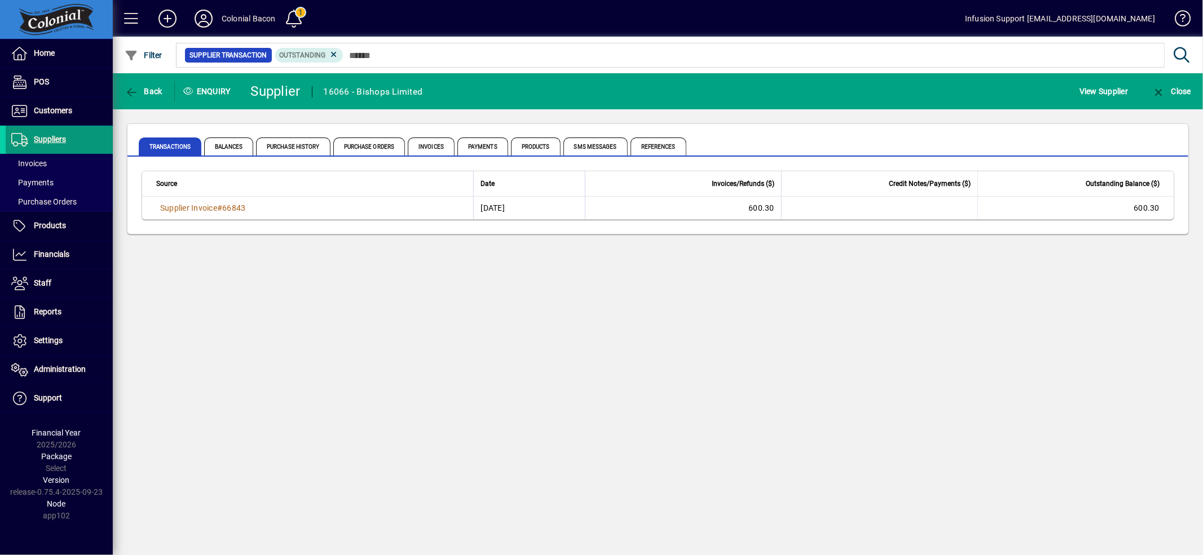
drag, startPoint x: 63, startPoint y: 132, endPoint x: 70, endPoint y: 132, distance: 7.9
click at [63, 133] on span "Suppliers" at bounding box center [36, 140] width 60 height 14
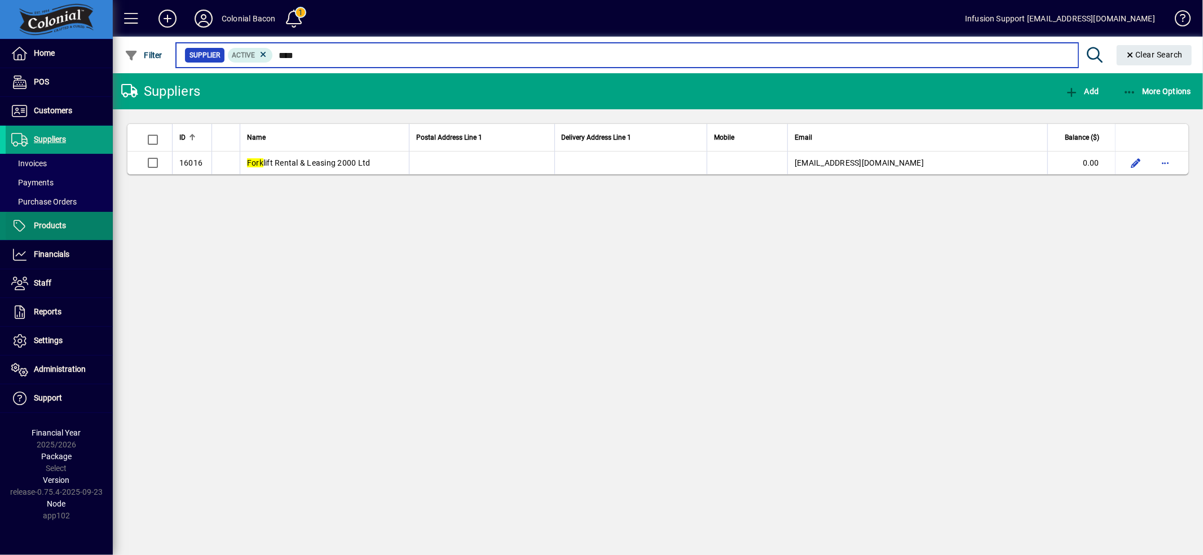
type input "****"
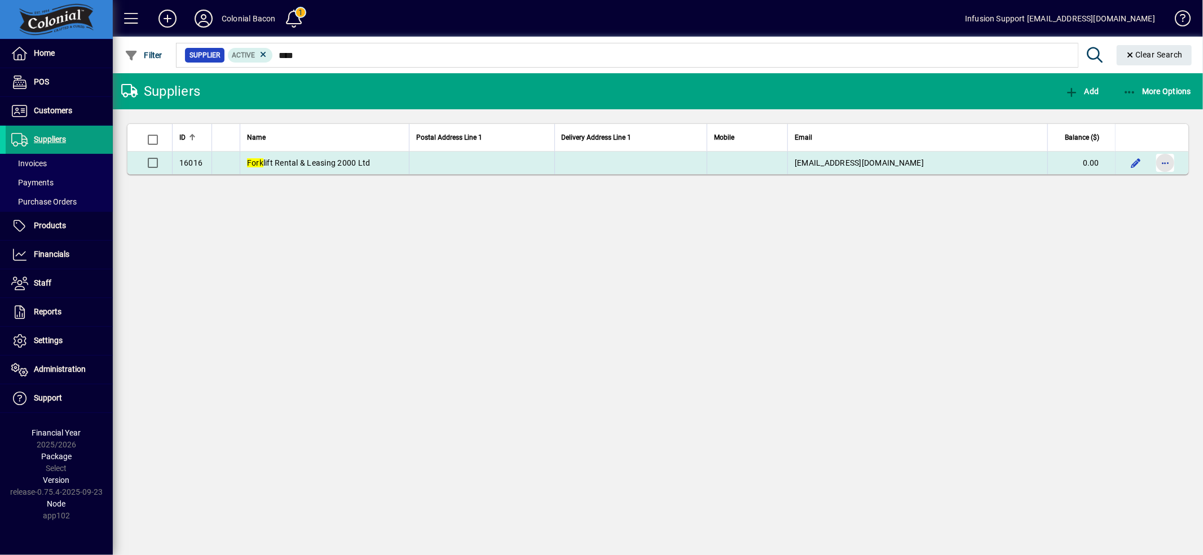
click at [1167, 162] on span "button" at bounding box center [1164, 162] width 27 height 27
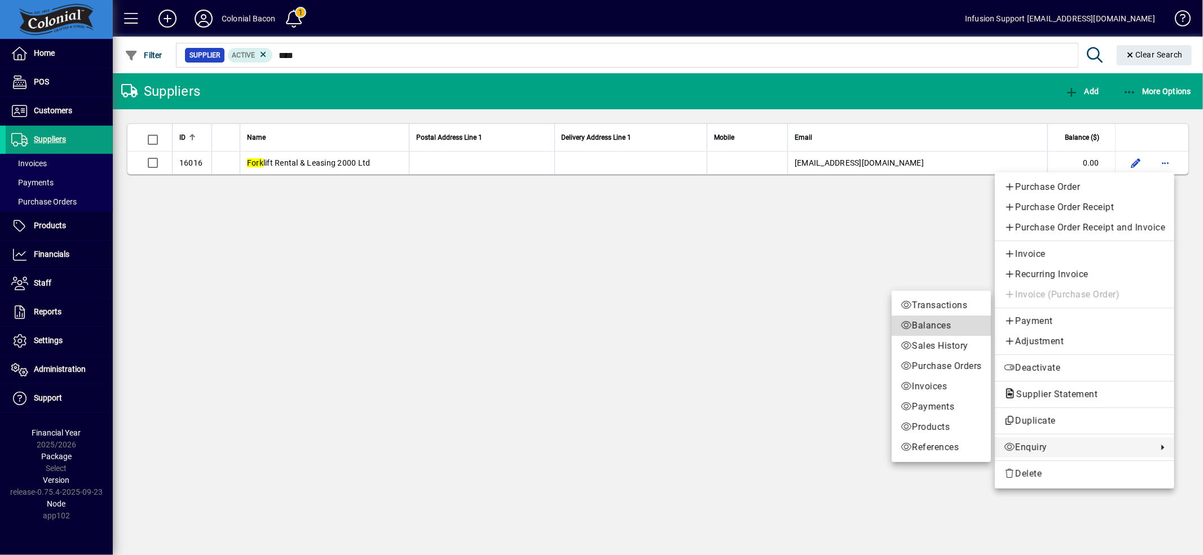
click at [926, 327] on span "Balances" at bounding box center [940, 326] width 81 height 14
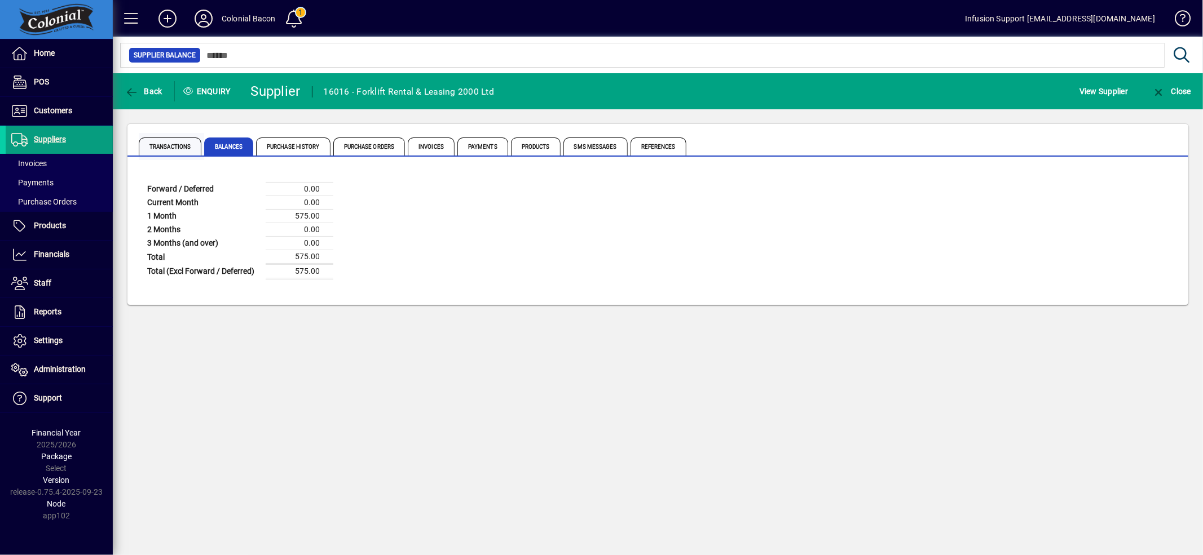
click at [188, 143] on span "Transactions" at bounding box center [170, 147] width 63 height 18
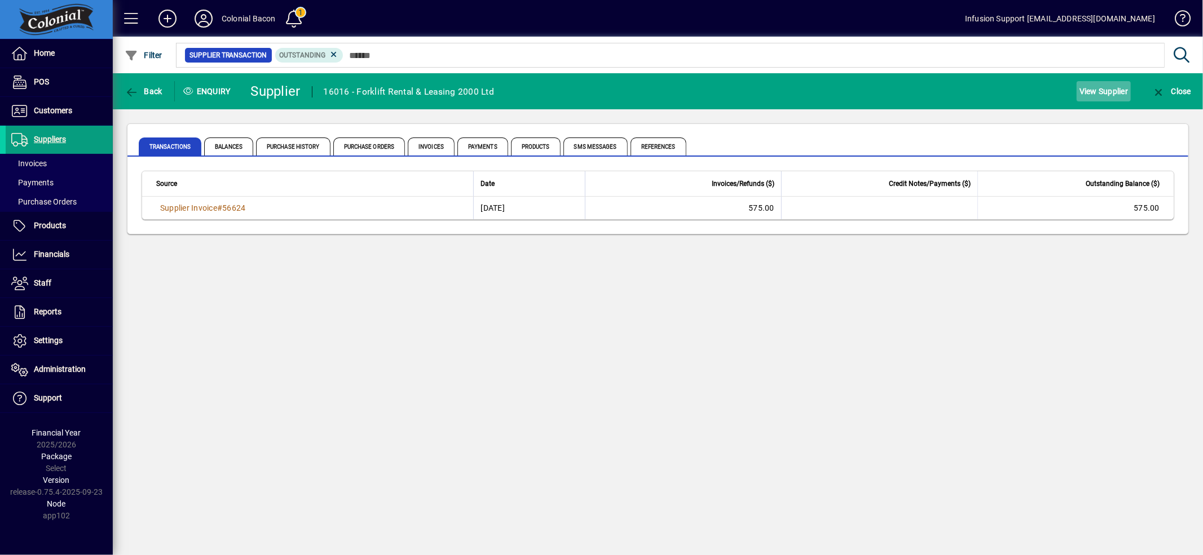
drag, startPoint x: 1074, startPoint y: 91, endPoint x: 1085, endPoint y: 91, distance: 10.7
click at [1085, 91] on div "View Supplier" at bounding box center [1103, 91] width 72 height 20
click at [1095, 90] on span "View Supplier" at bounding box center [1103, 91] width 48 height 18
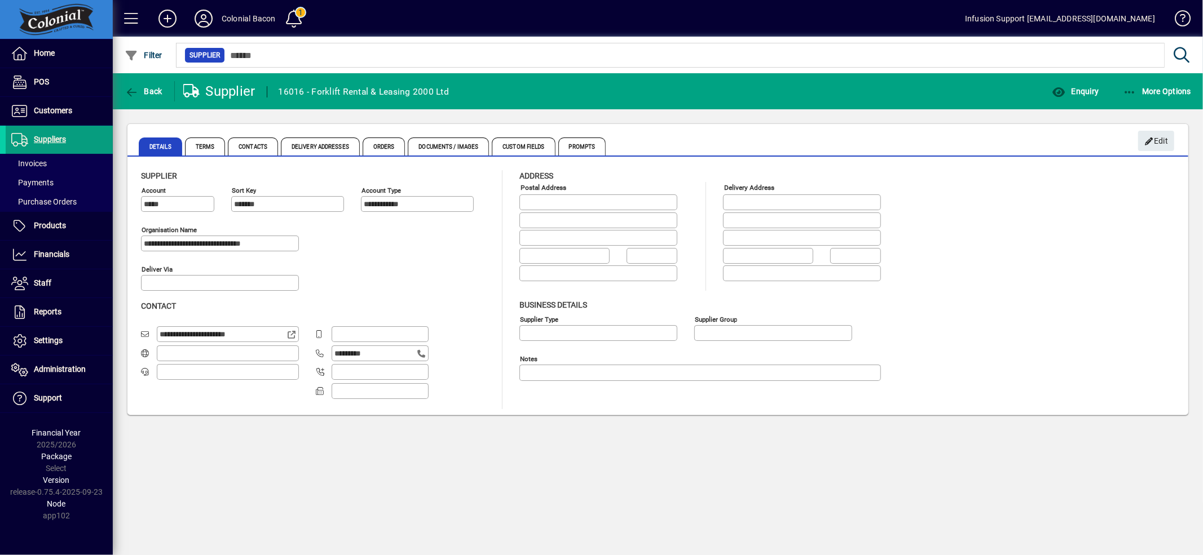
type input "**********"
drag, startPoint x: 1158, startPoint y: 132, endPoint x: 1048, endPoint y: 184, distance: 122.3
click at [1157, 133] on span "Edit" at bounding box center [1156, 141] width 24 height 19
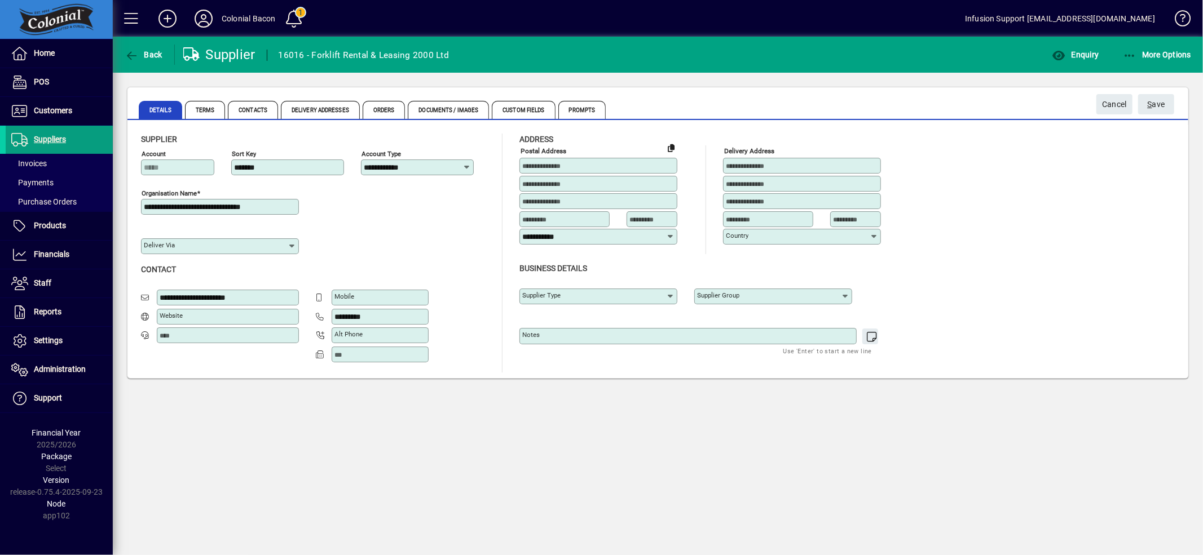
click at [604, 330] on div "Notes" at bounding box center [699, 331] width 361 height 28
type textarea "*"
drag, startPoint x: 1169, startPoint y: 97, endPoint x: 1150, endPoint y: 105, distance: 20.7
click at [1168, 98] on span "submit" at bounding box center [1156, 104] width 36 height 27
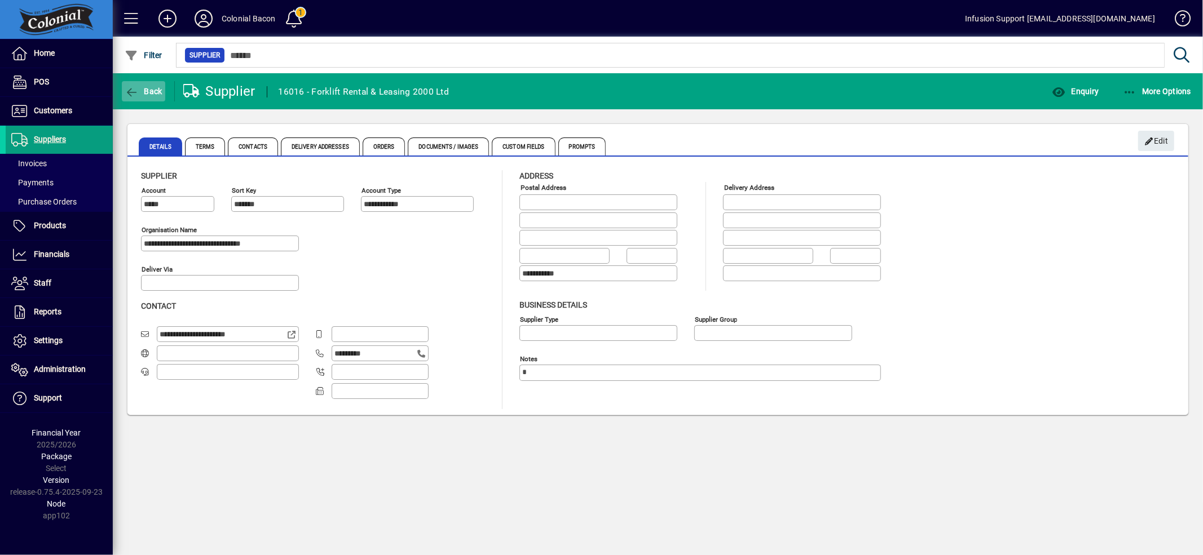
click at [132, 92] on icon "button" at bounding box center [132, 92] width 14 height 11
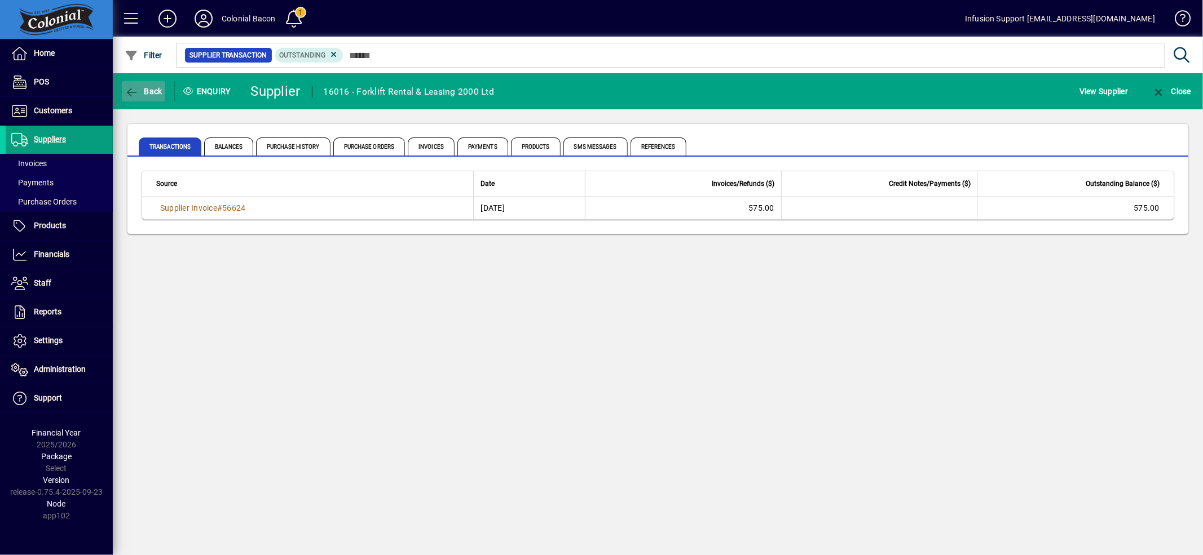
click at [134, 91] on icon "button" at bounding box center [132, 92] width 14 height 11
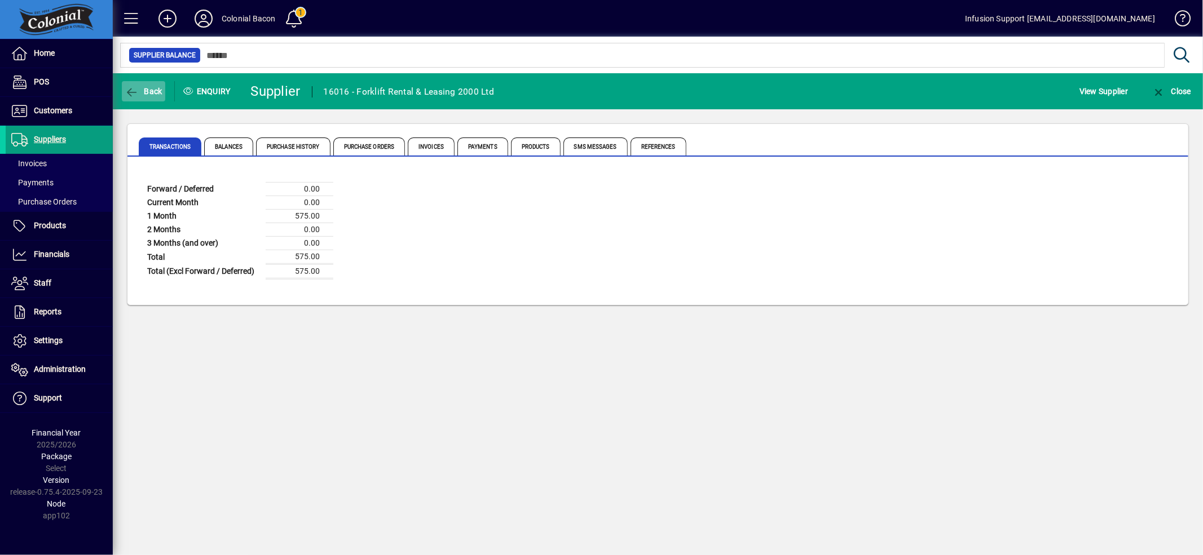
click at [134, 91] on icon "button" at bounding box center [132, 92] width 14 height 11
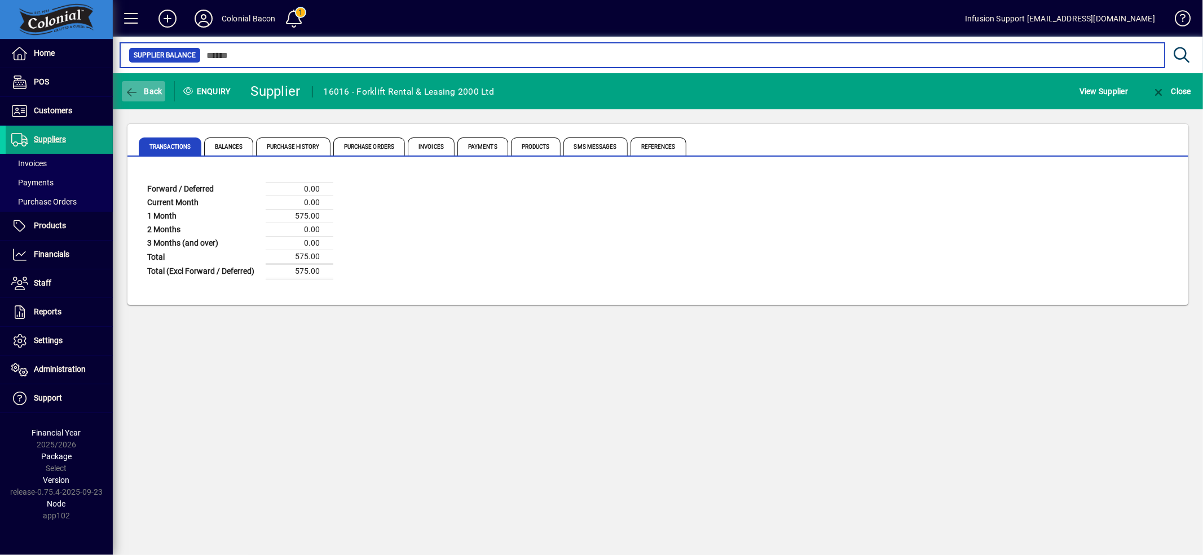
type input "***"
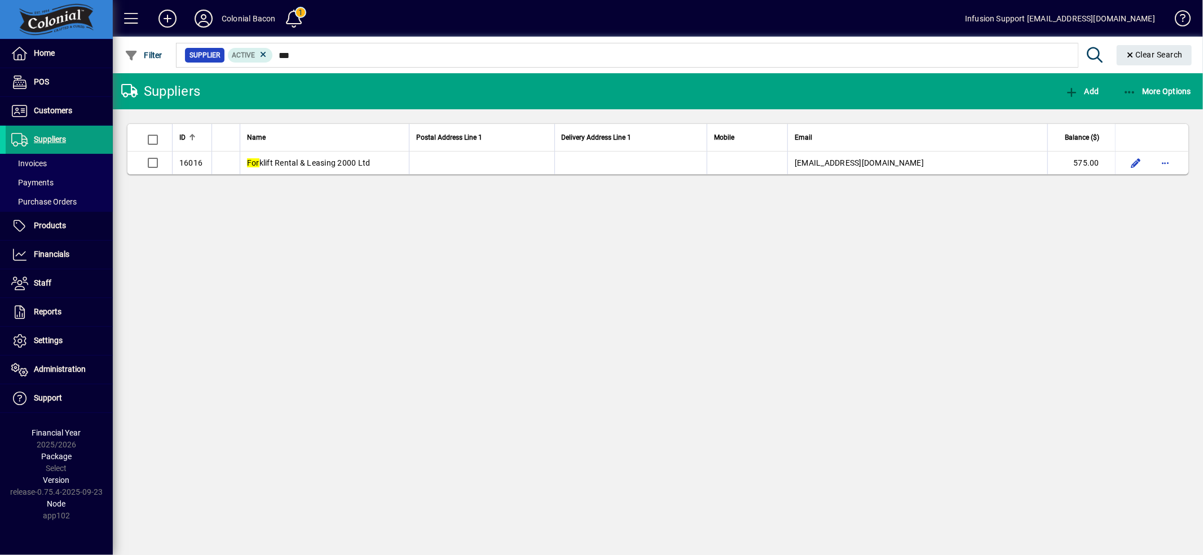
drag, startPoint x: 60, startPoint y: 138, endPoint x: 279, endPoint y: 113, distance: 220.6
click at [60, 138] on span "Suppliers" at bounding box center [50, 139] width 32 height 9
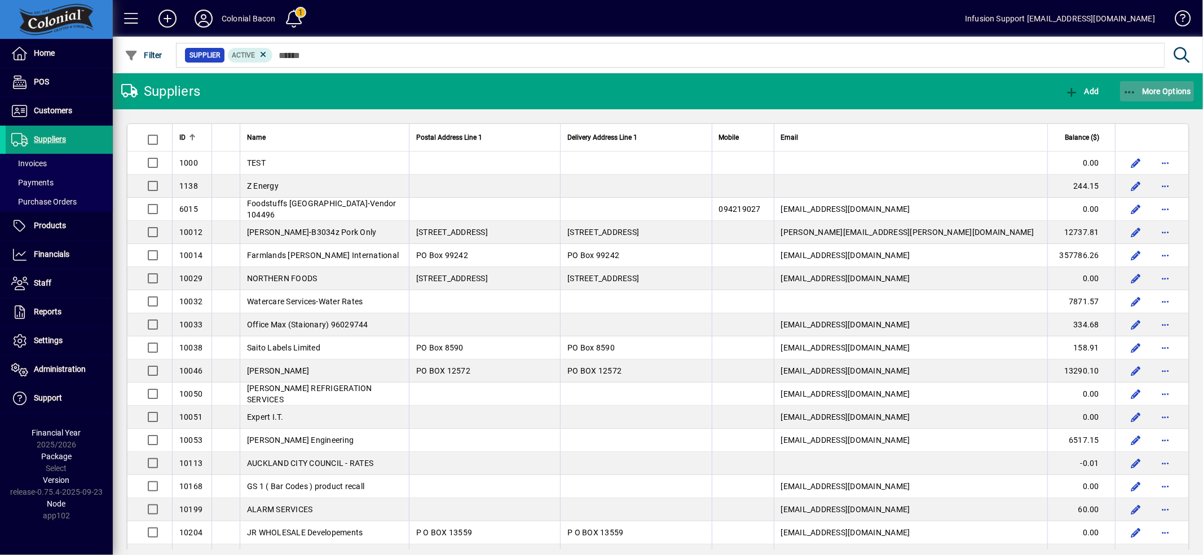
click at [1172, 92] on span "More Options" at bounding box center [1156, 91] width 69 height 9
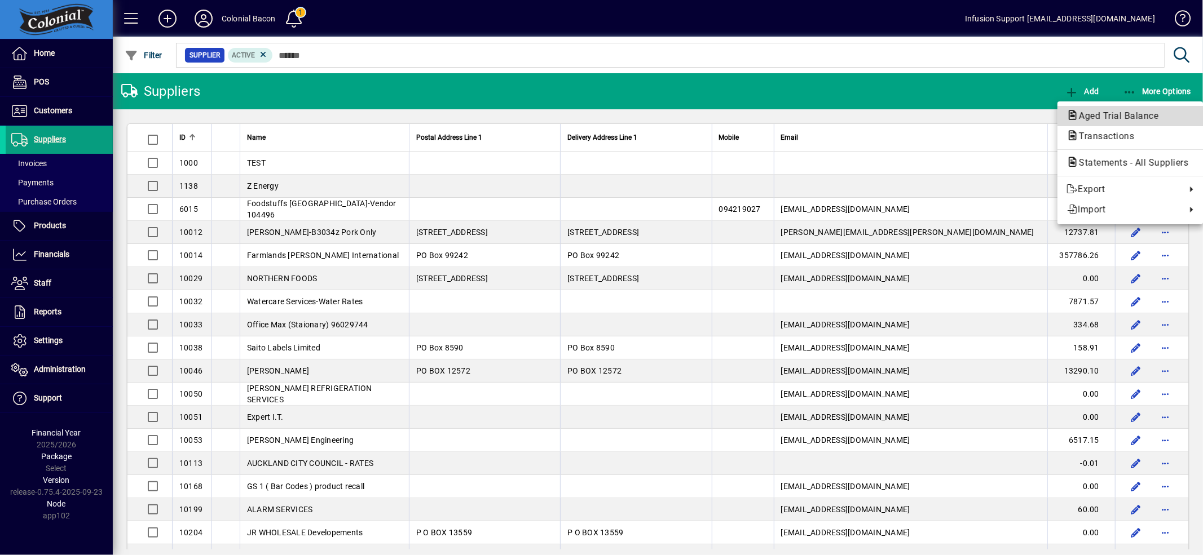
click at [1115, 111] on span "Aged Trial Balance" at bounding box center [1115, 116] width 98 height 11
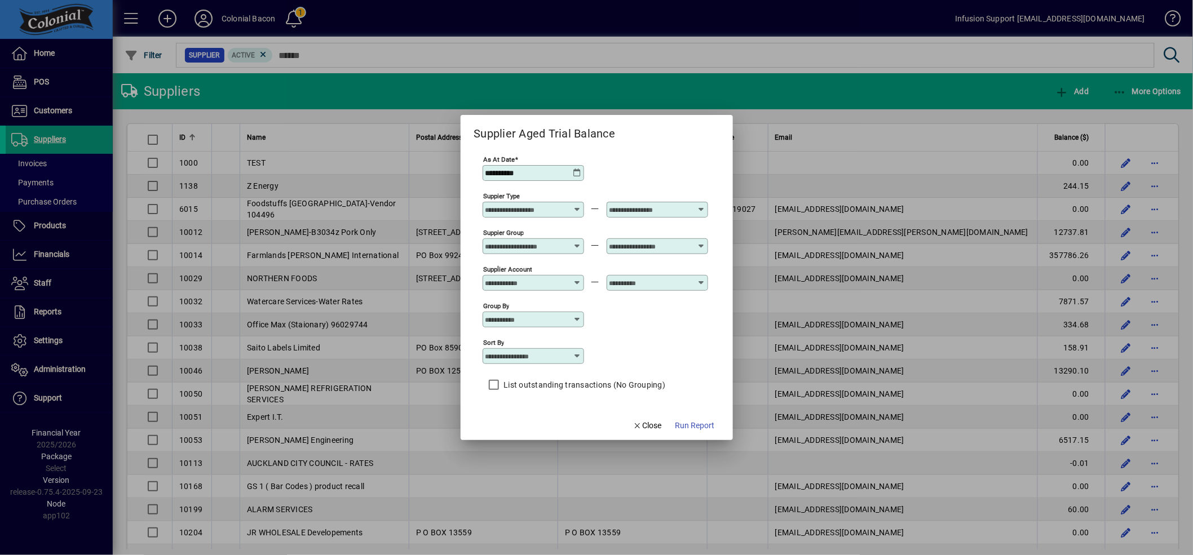
drag, startPoint x: 553, startPoint y: 173, endPoint x: 217, endPoint y: 92, distance: 345.0
click at [221, 109] on div "**********" at bounding box center [596, 277] width 1193 height 555
type input "**********"
click at [695, 427] on span "Run Report" at bounding box center [694, 426] width 39 height 12
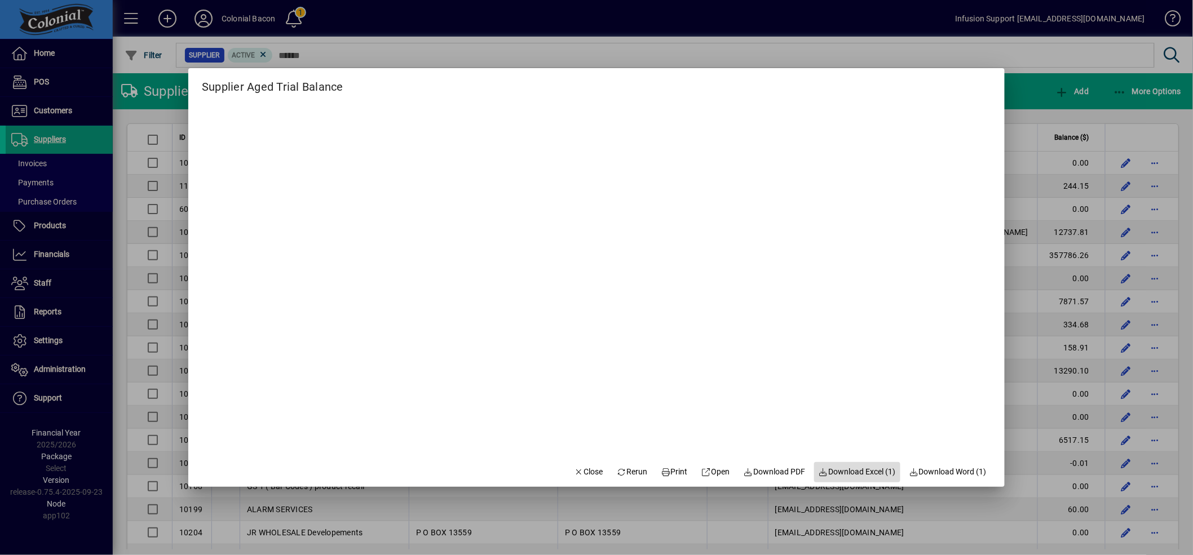
click at [826, 469] on span "Download Excel (1)" at bounding box center [857, 472] width 77 height 12
drag, startPoint x: 567, startPoint y: 469, endPoint x: 863, endPoint y: 224, distance: 384.0
click at [574, 469] on icon "button" at bounding box center [579, 473] width 10 height 8
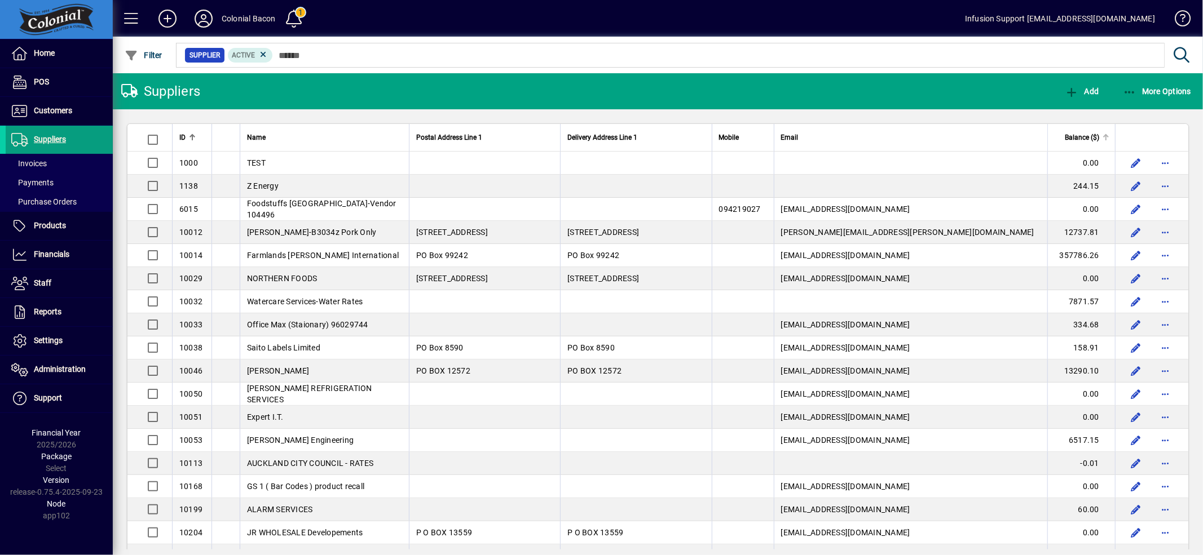
click at [1079, 136] on span "Balance ($)" at bounding box center [1081, 137] width 34 height 12
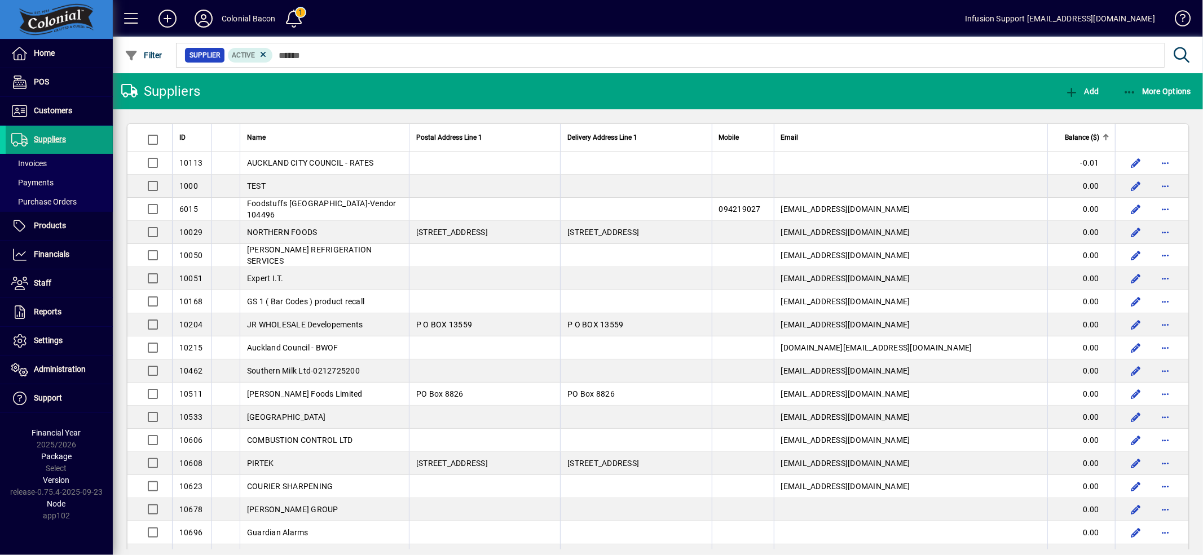
click at [1079, 136] on span "Balance ($)" at bounding box center [1081, 137] width 34 height 12
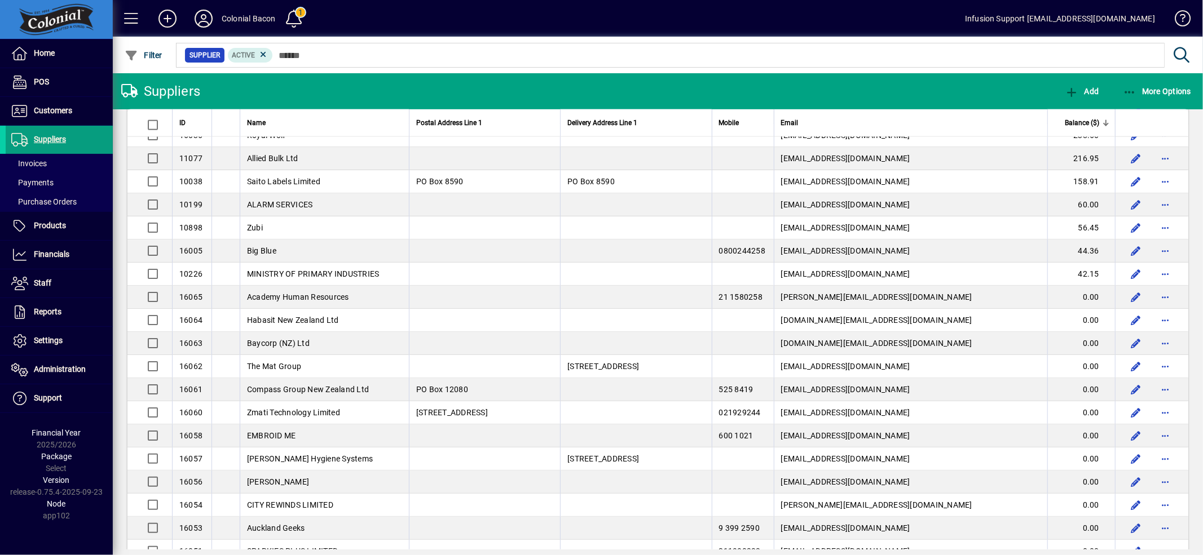
scroll to position [1963, 0]
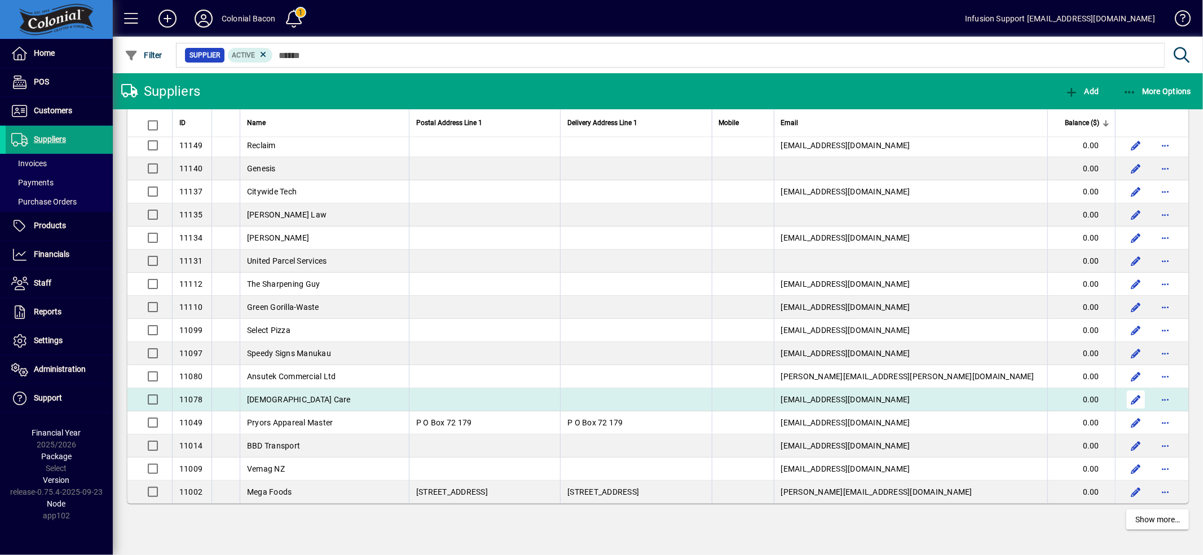
drag, startPoint x: 176, startPoint y: 136, endPoint x: 1125, endPoint y: 387, distance: 981.5
copy table "LO Ipsu Dolors Ametcon Adip 1 Elitsedd Eiusmod Temp 6 Incidi Utlab Etdolor ($) …"
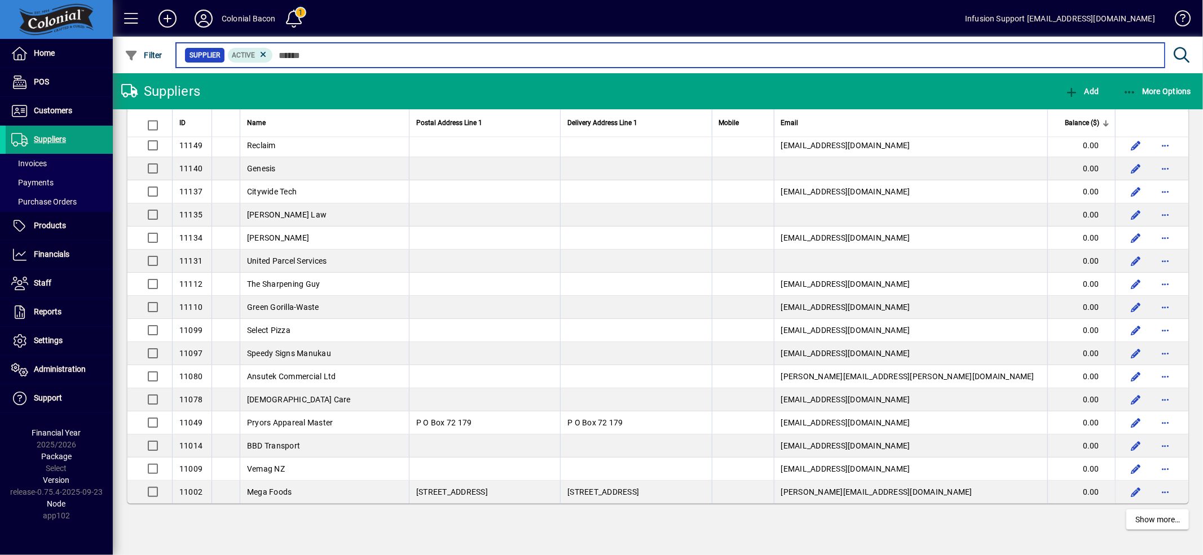
click at [320, 62] on input "text" at bounding box center [714, 55] width 882 height 16
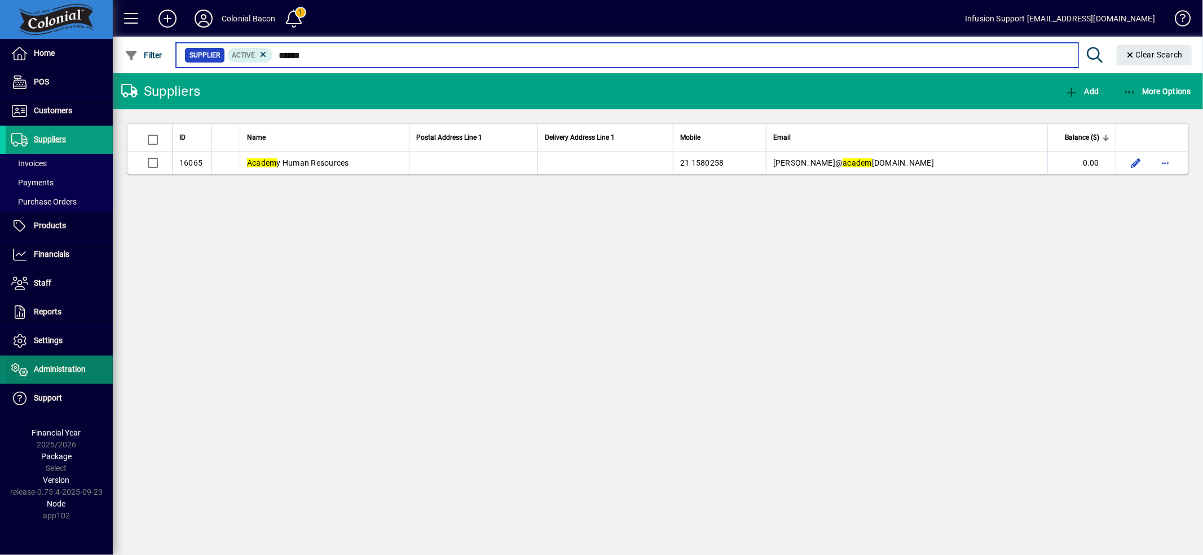
type input "******"
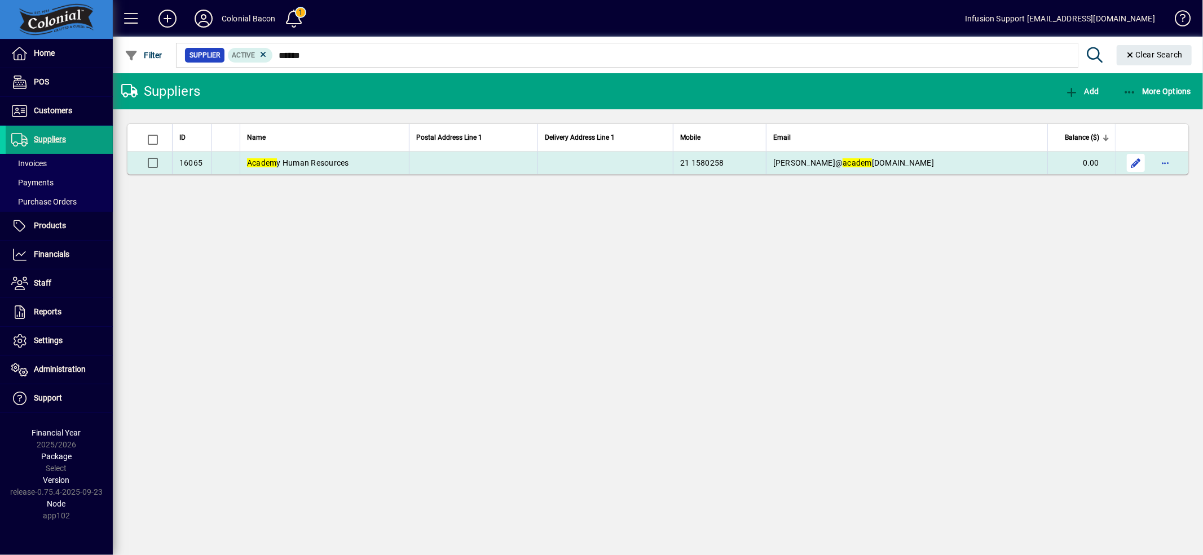
click at [1131, 166] on span "button" at bounding box center [1135, 162] width 27 height 27
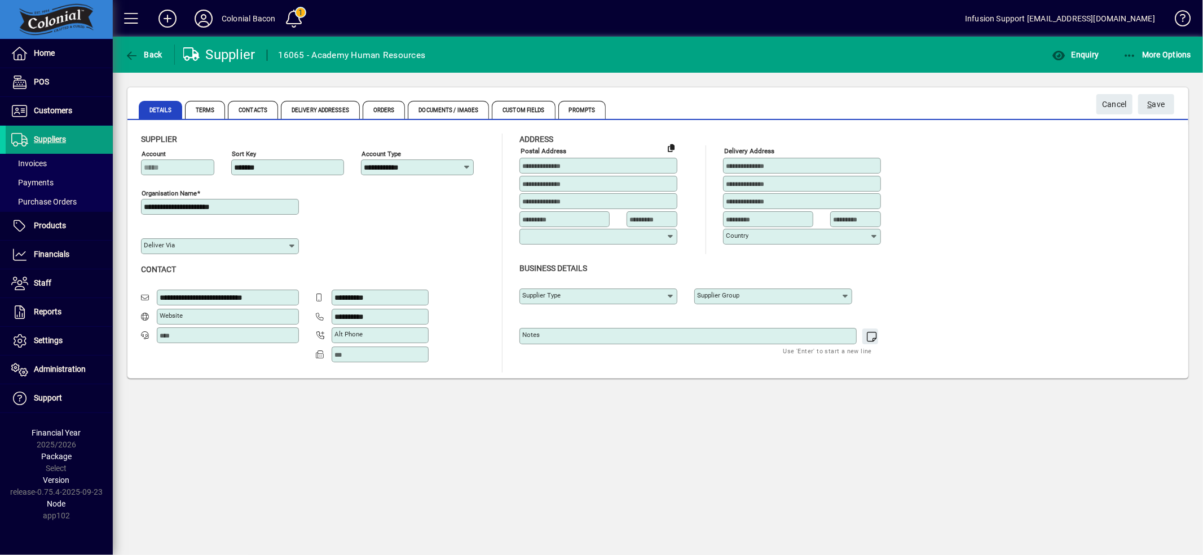
type input "**********"
click at [585, 339] on textarea "Notes" at bounding box center [689, 337] width 334 height 10
type textarea "*"
click at [1170, 107] on span "submit" at bounding box center [1156, 104] width 36 height 27
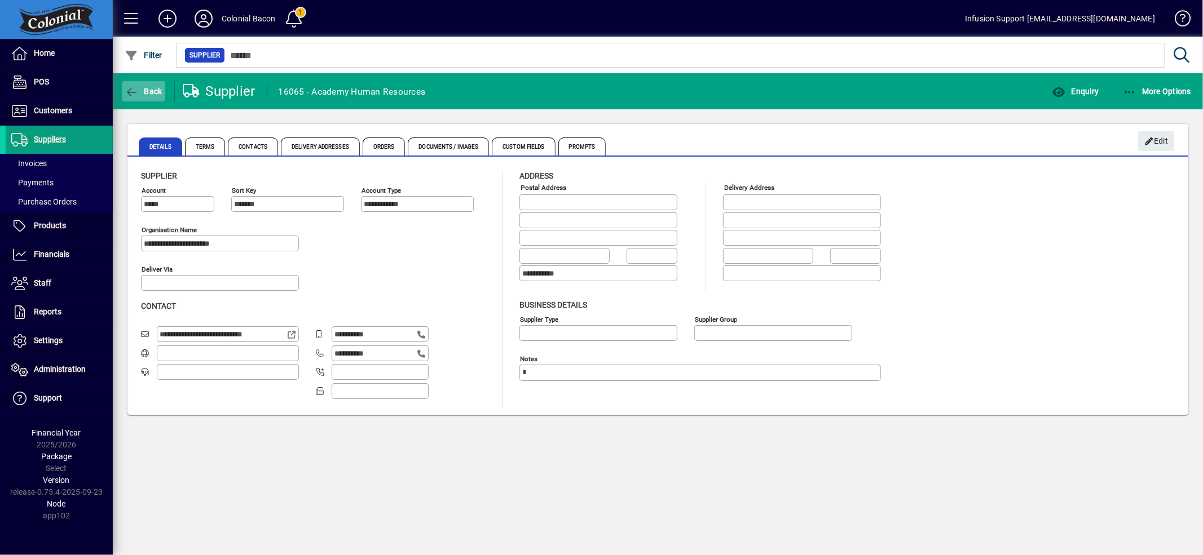
click at [142, 88] on span "Back" at bounding box center [144, 91] width 38 height 9
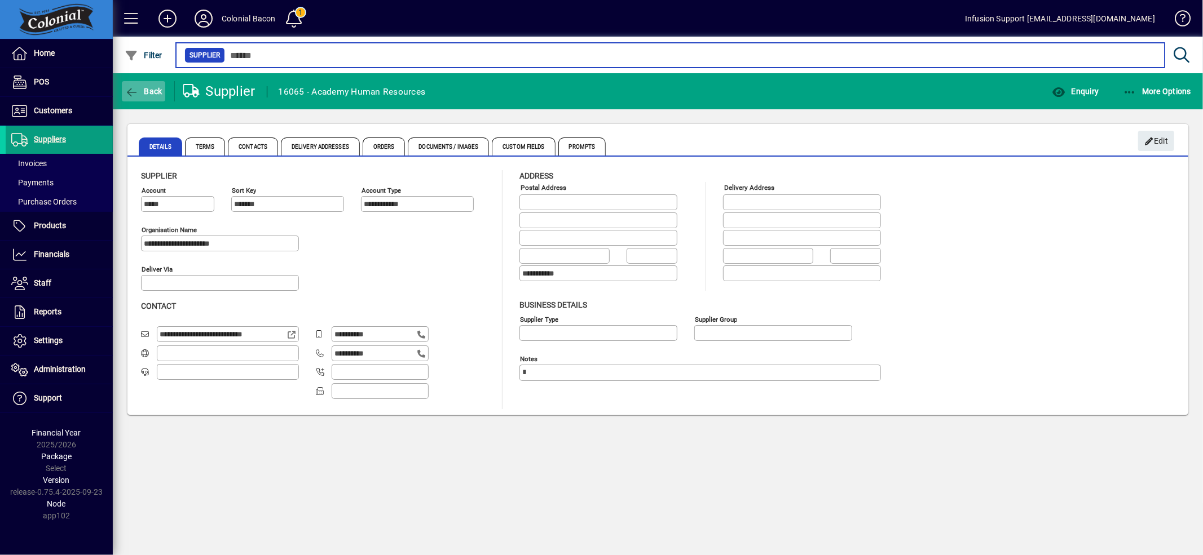
type input "******"
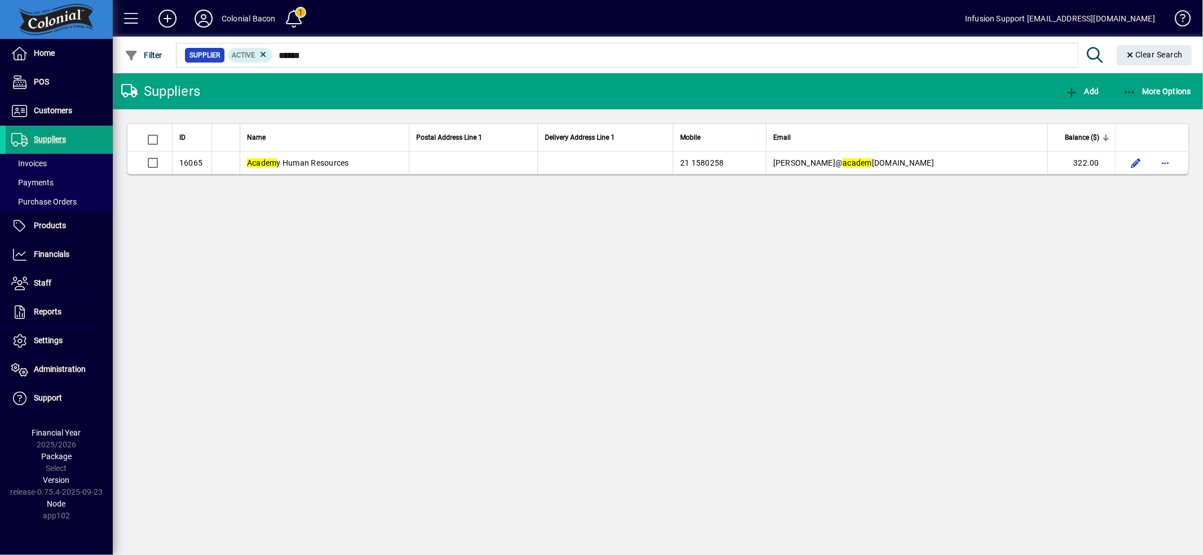
click at [658, 347] on div "Suppliers Add More Options ID Name Postal Address Line 1 Delivery Address Line …" at bounding box center [658, 314] width 1090 height 482
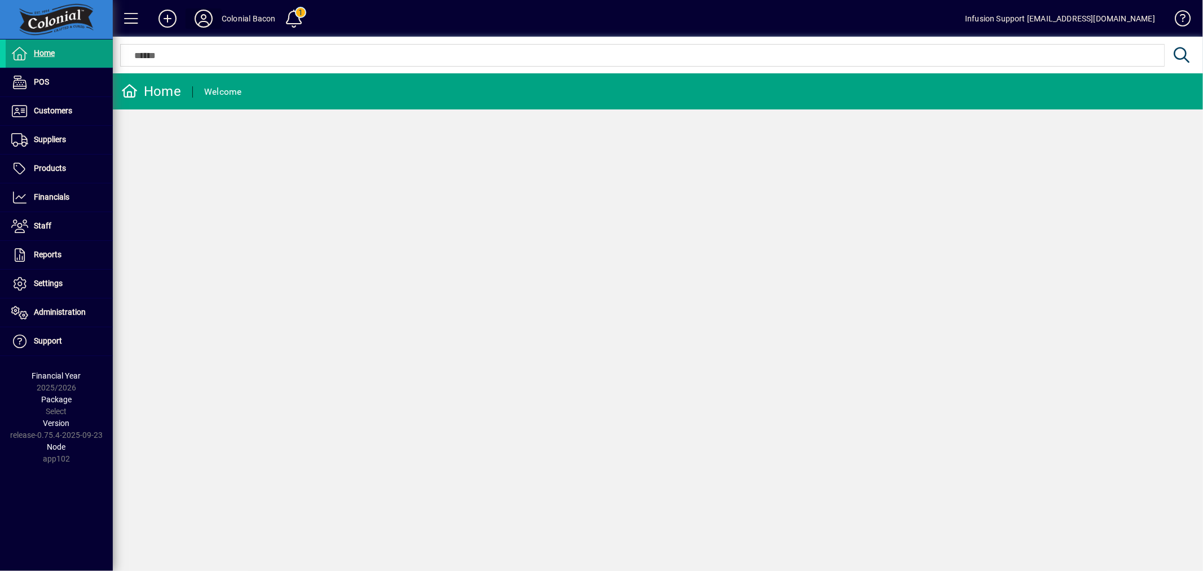
click at [207, 10] on button at bounding box center [203, 18] width 36 height 20
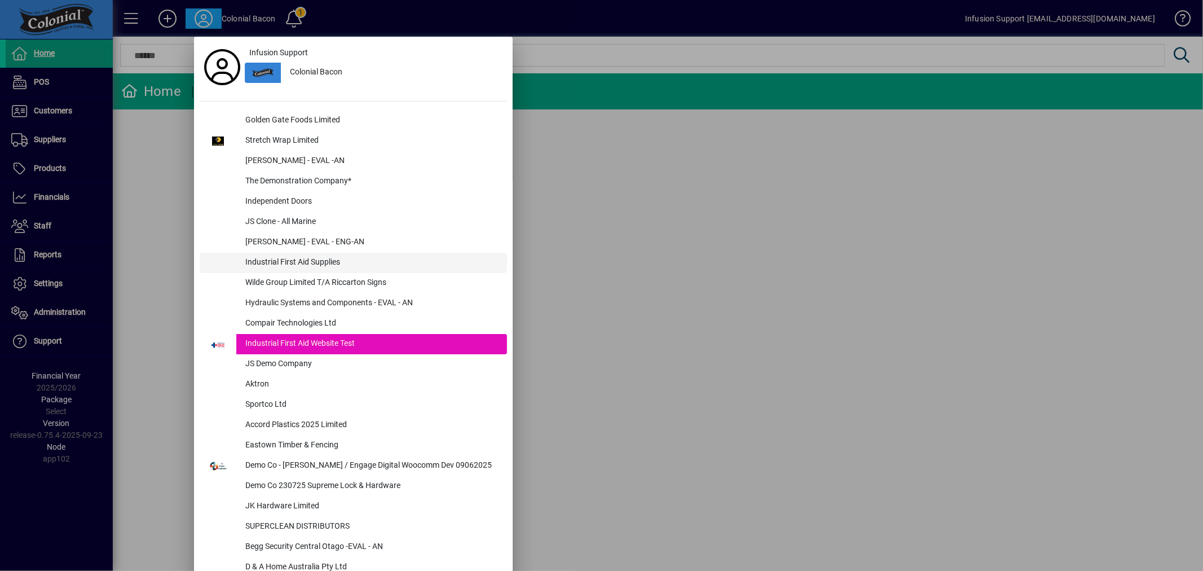
click at [315, 259] on div "Industrial First Aid Supplies" at bounding box center [371, 263] width 271 height 20
